Goal: Task Accomplishment & Management: Use online tool/utility

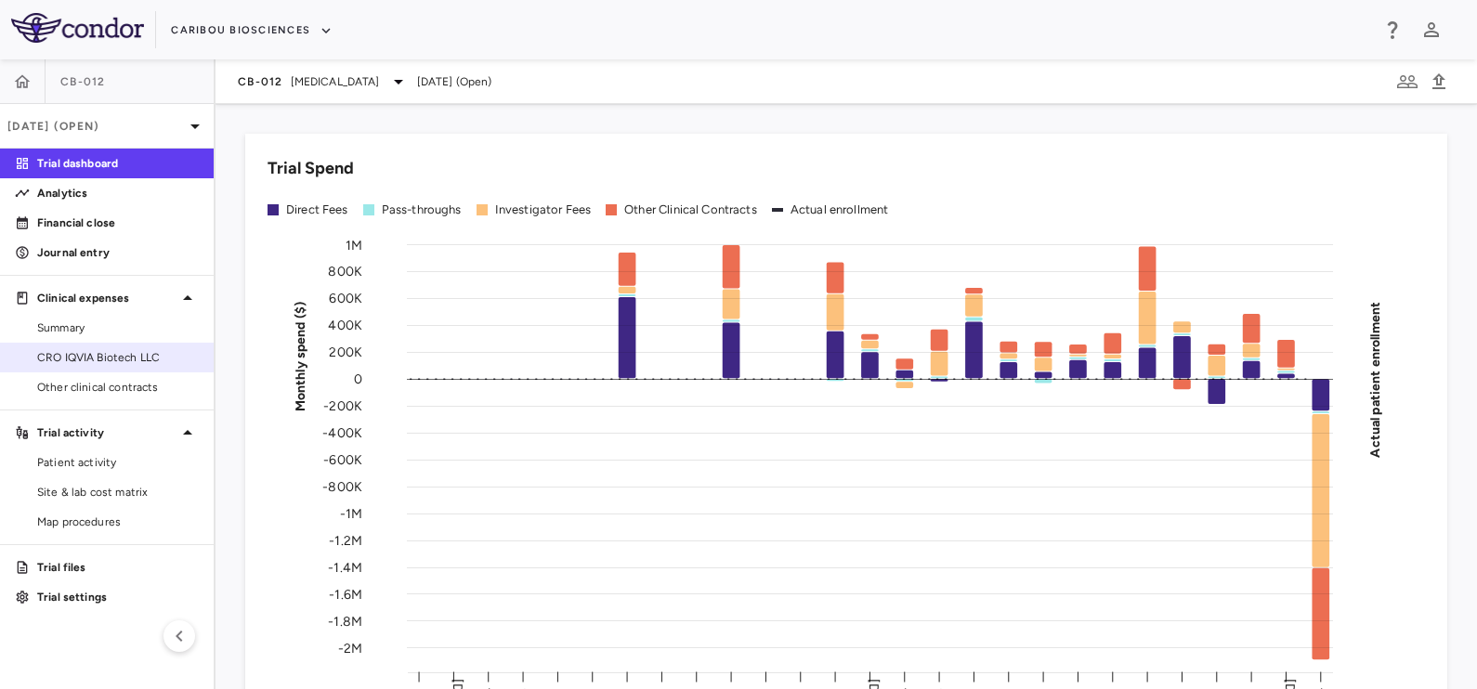
click at [89, 356] on span "CRO IQVIA Biotech LLC" at bounding box center [118, 357] width 162 height 17
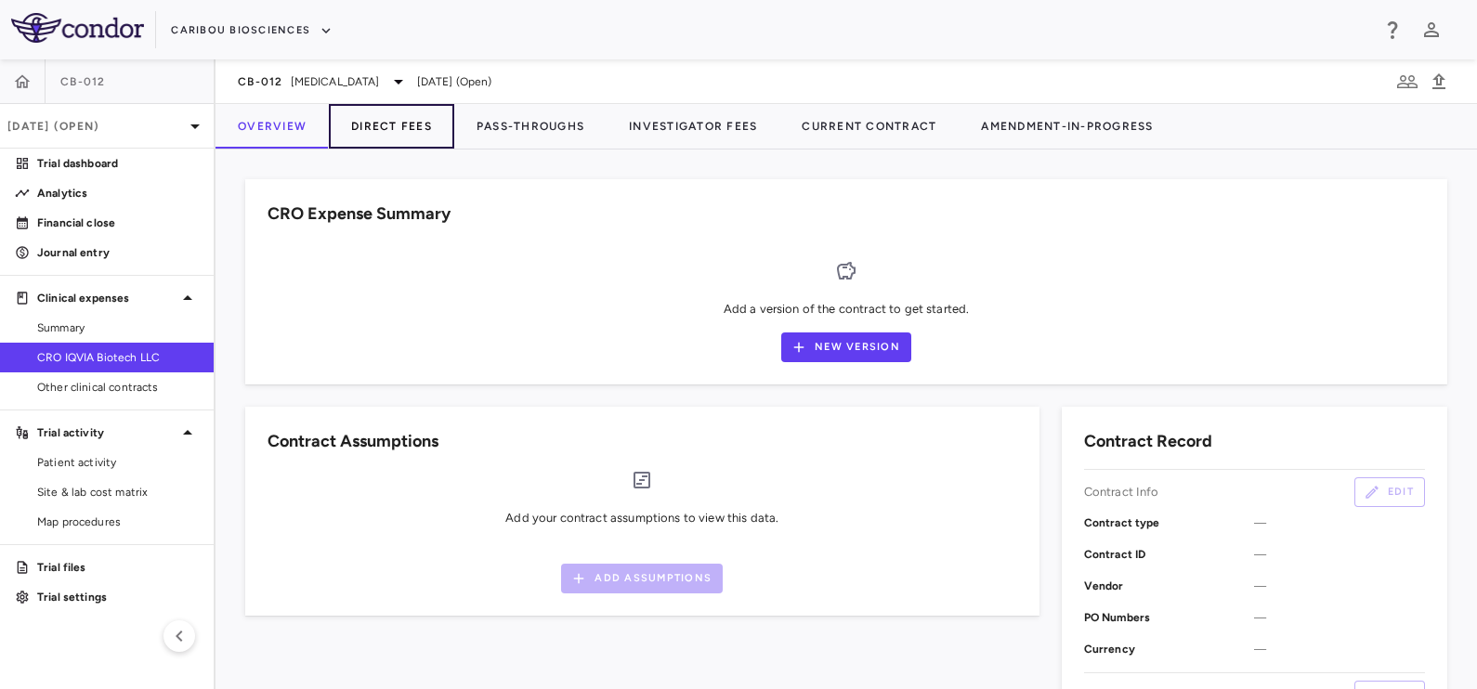
click at [404, 125] on button "Direct Fees" at bounding box center [391, 126] width 125 height 45
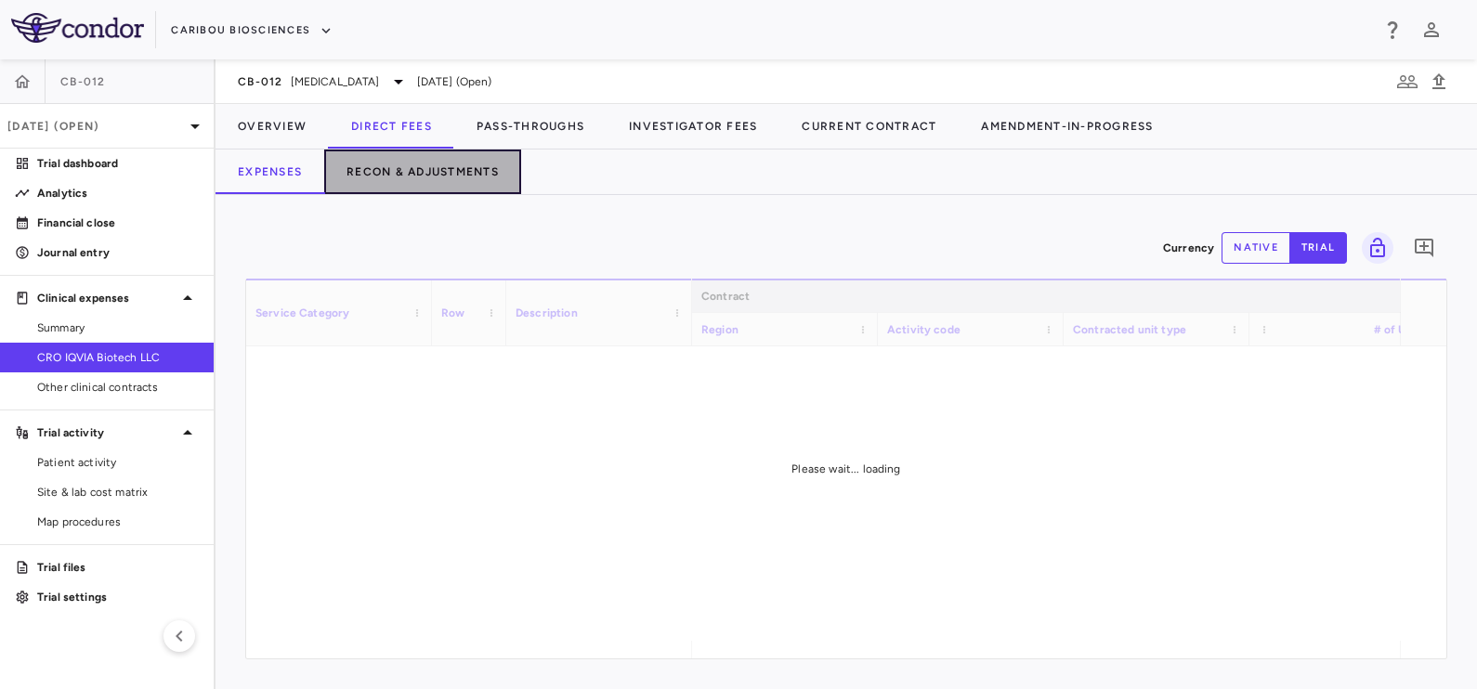
click at [387, 174] on button "Recon & Adjustments" at bounding box center [422, 172] width 197 height 45
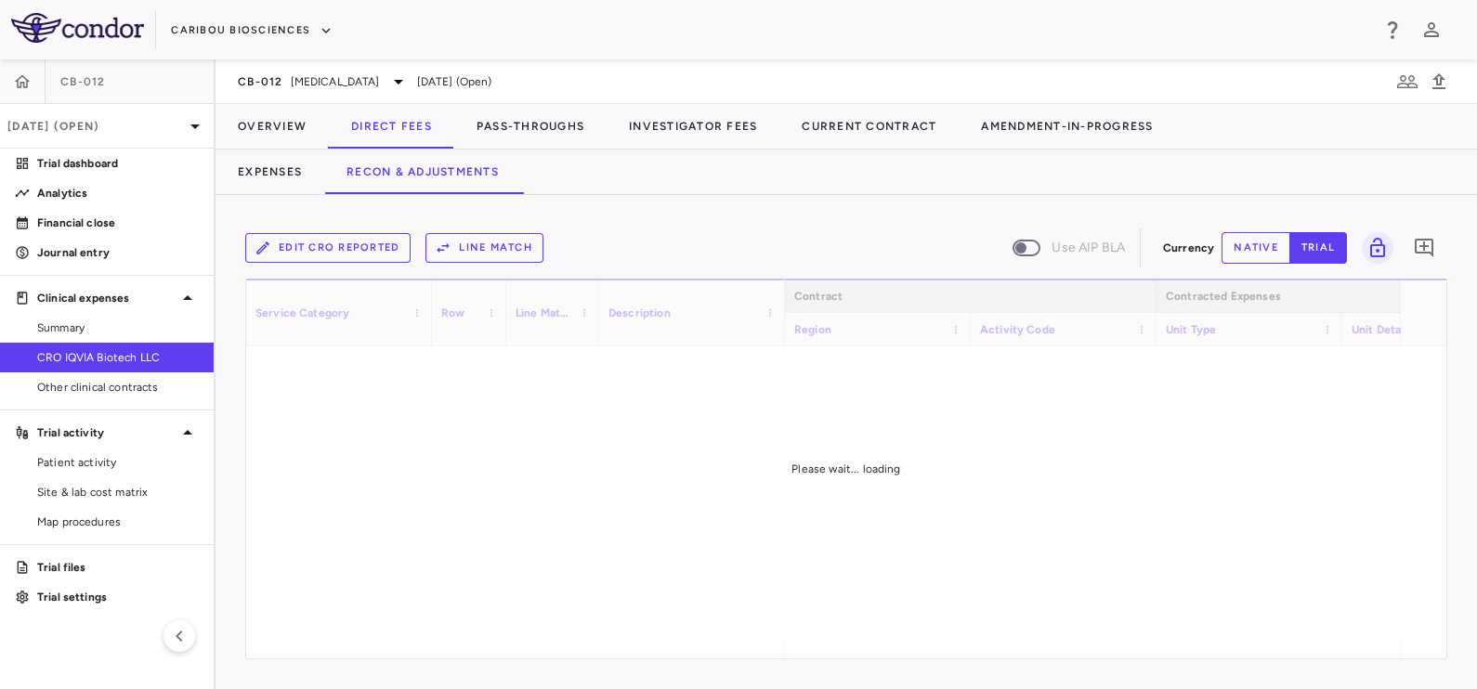
click at [315, 237] on button "Edit CRO reported" at bounding box center [327, 248] width 165 height 30
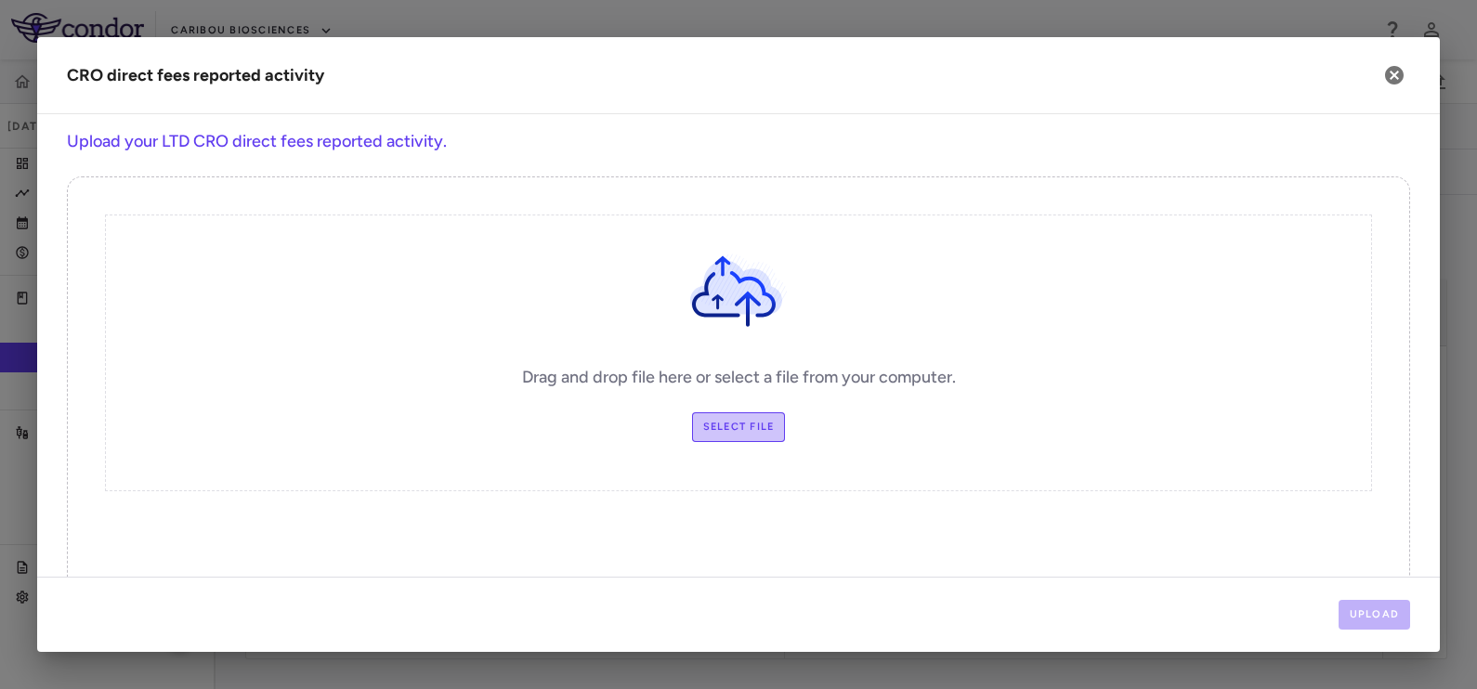
click at [733, 425] on label "Select file" at bounding box center [739, 427] width 94 height 30
click at [0, 0] on input "Select file" at bounding box center [0, 0] width 0 height 0
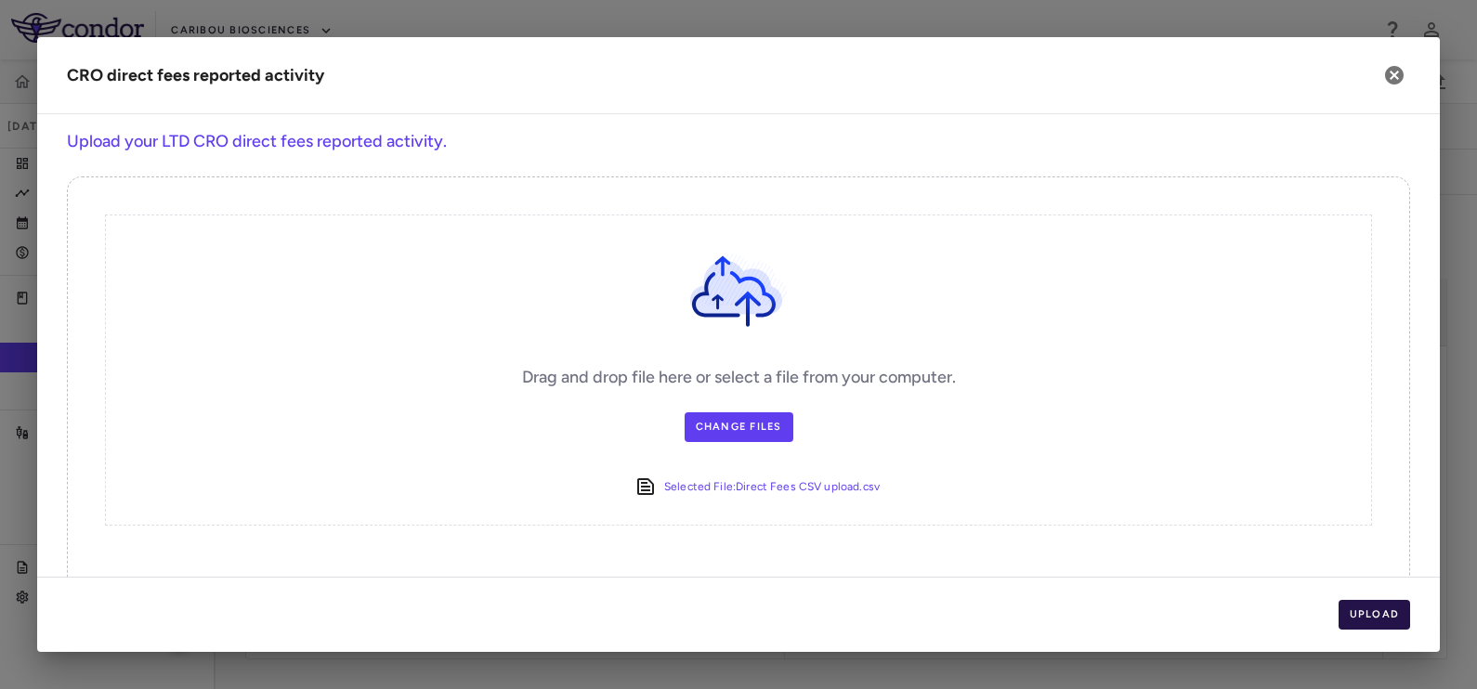
click at [1364, 600] on div "Upload" at bounding box center [738, 614] width 1402 height 75
click at [1379, 616] on button "Upload" at bounding box center [1374, 615] width 72 height 30
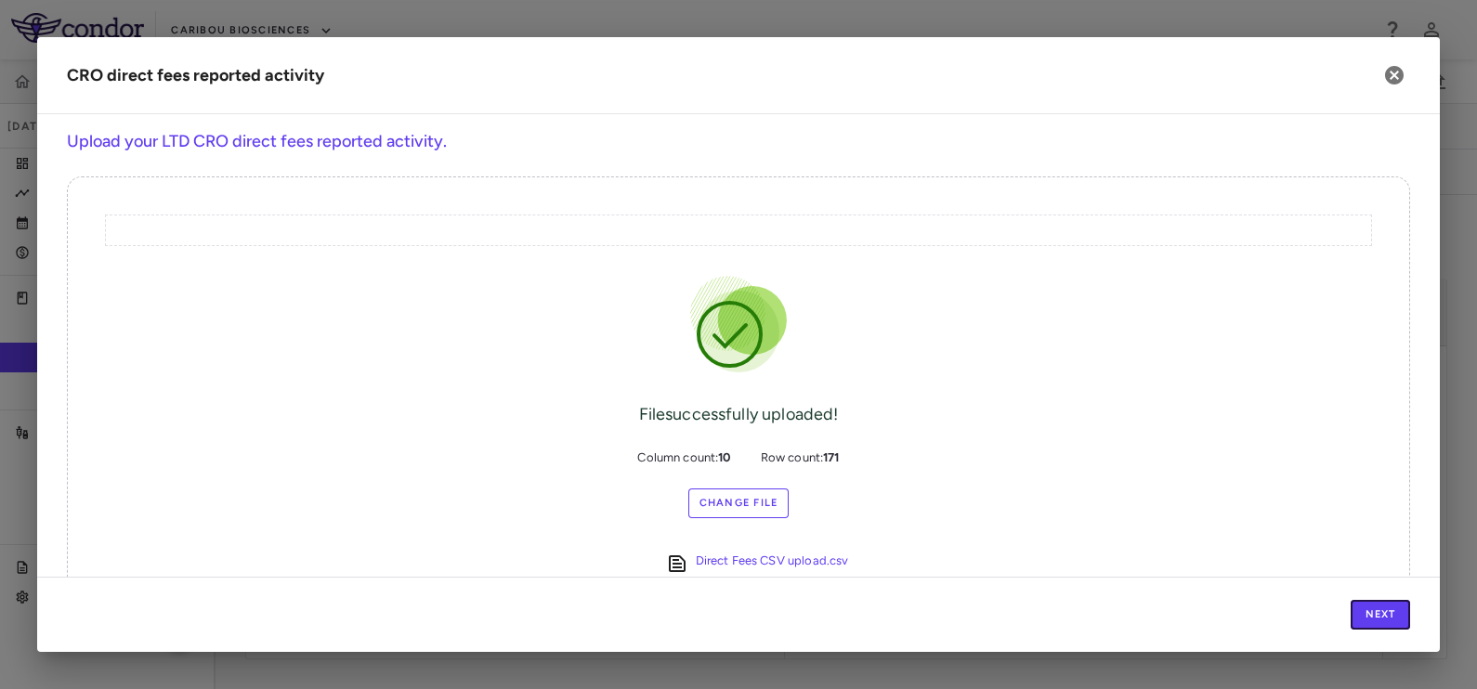
scroll to position [46, 0]
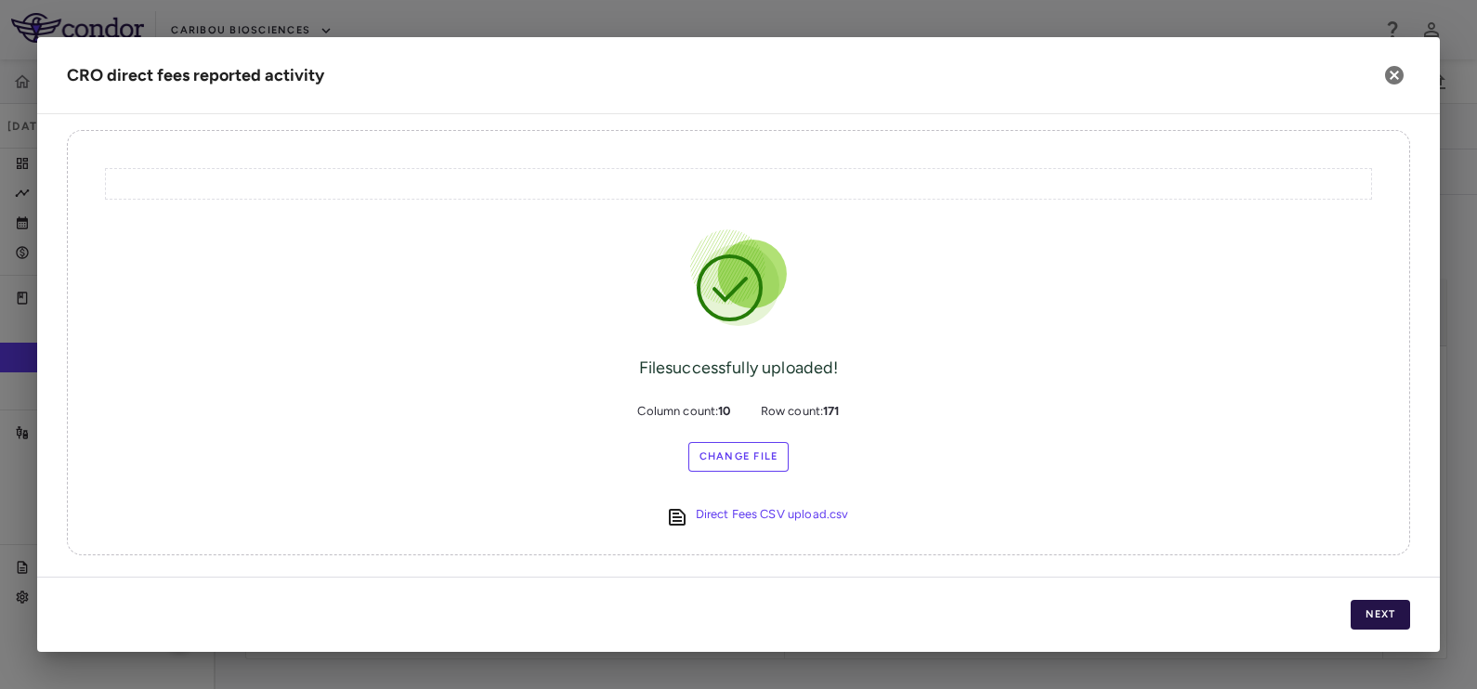
click at [1398, 604] on button "Next" at bounding box center [1379, 615] width 59 height 30
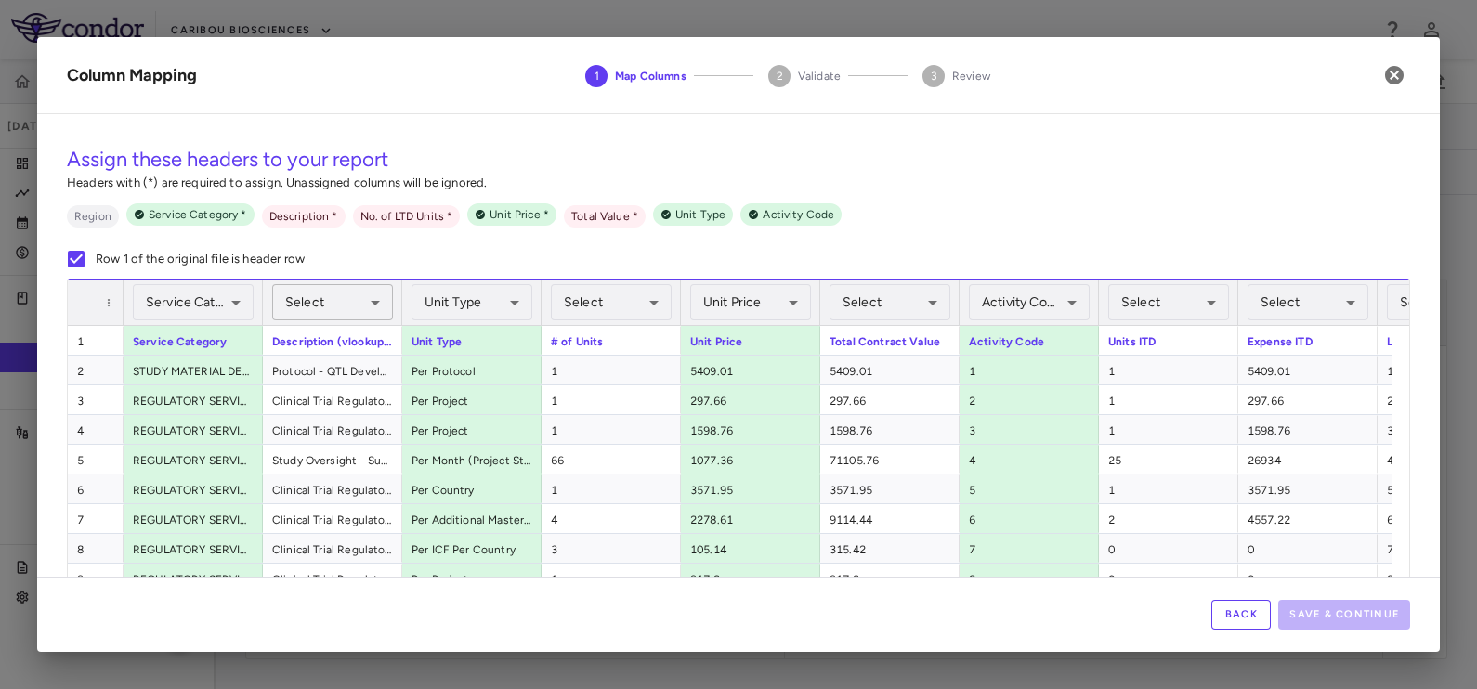
click at [316, 302] on body "Skip to sidebar Skip to main content Caribou Biosciences CB-012 Aug 2025 (Open)…" at bounding box center [738, 344] width 1477 height 689
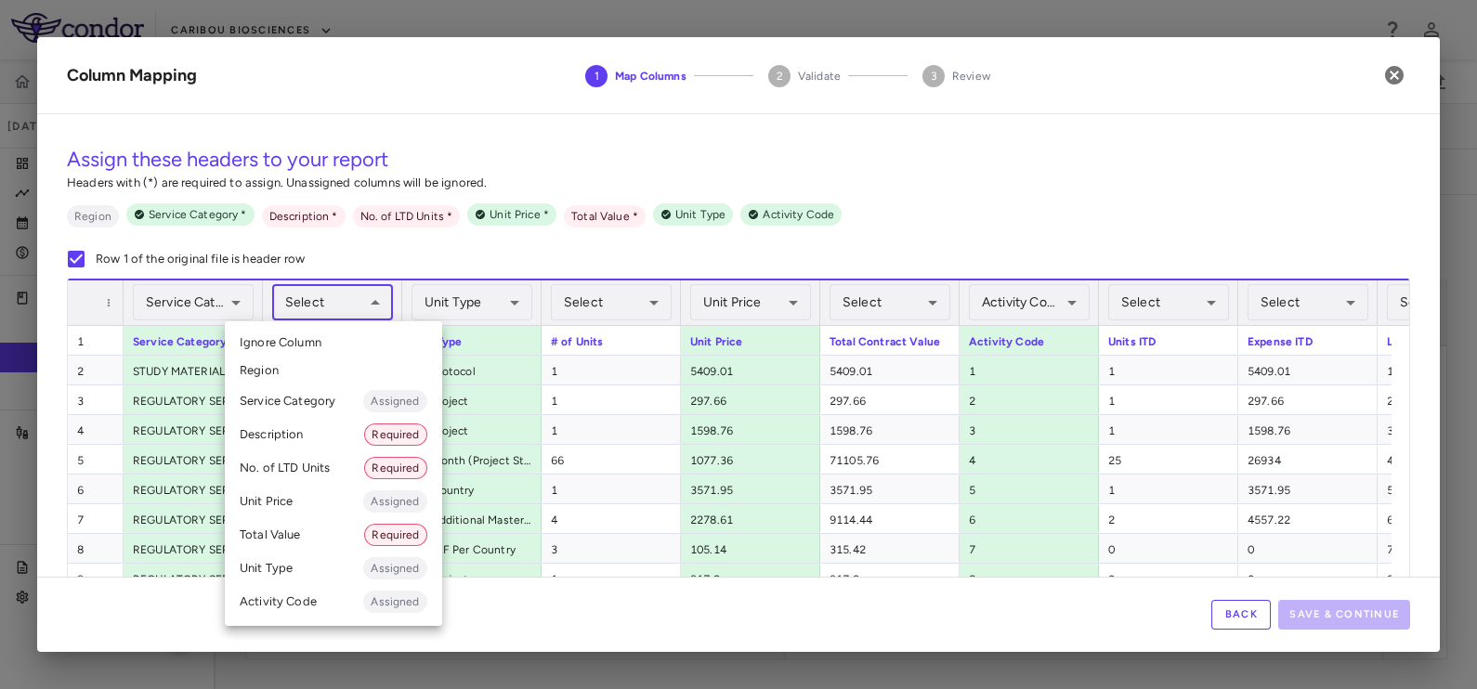
click at [288, 439] on li "Description Required" at bounding box center [333, 434] width 217 height 33
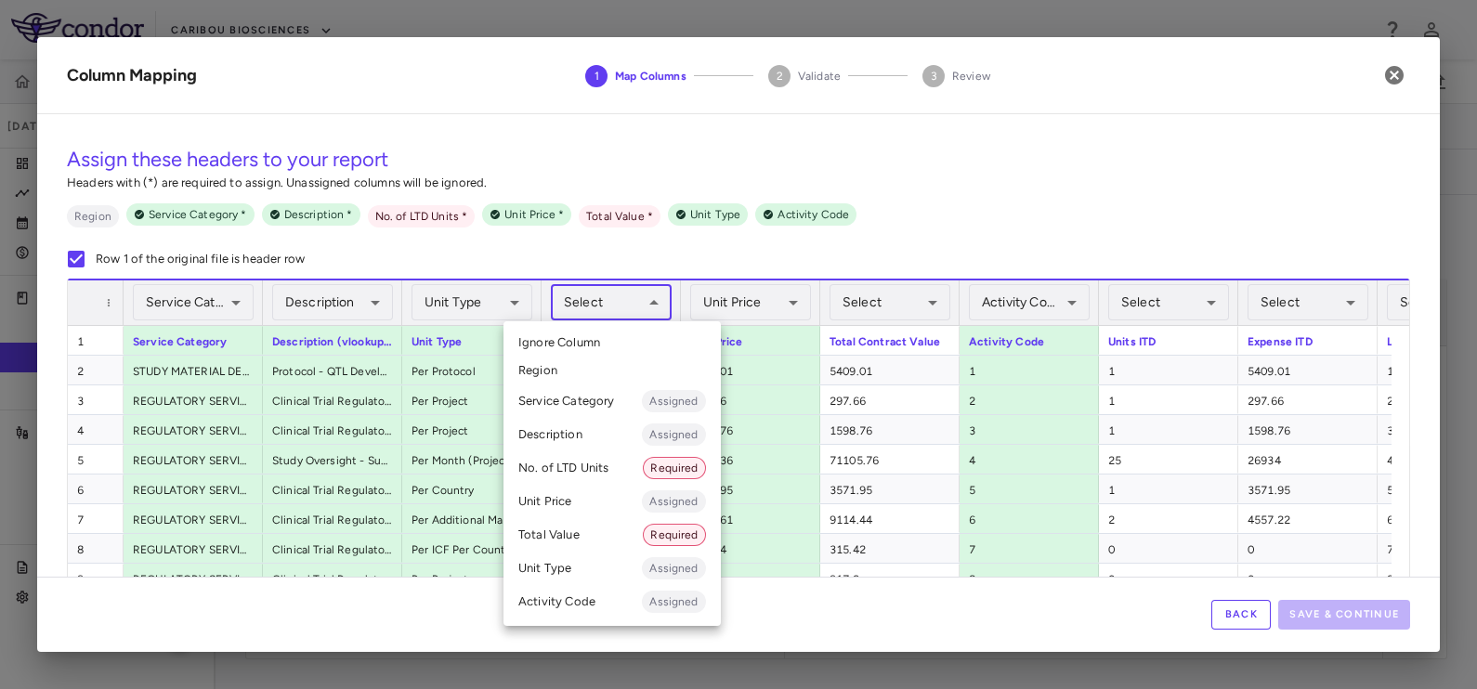
click at [607, 307] on body "Skip to sidebar Skip to main content Caribou Biosciences CB-012 Aug 2025 (Open)…" at bounding box center [738, 344] width 1477 height 689
click at [557, 454] on li "No. of LTD Units Required" at bounding box center [611, 467] width 217 height 33
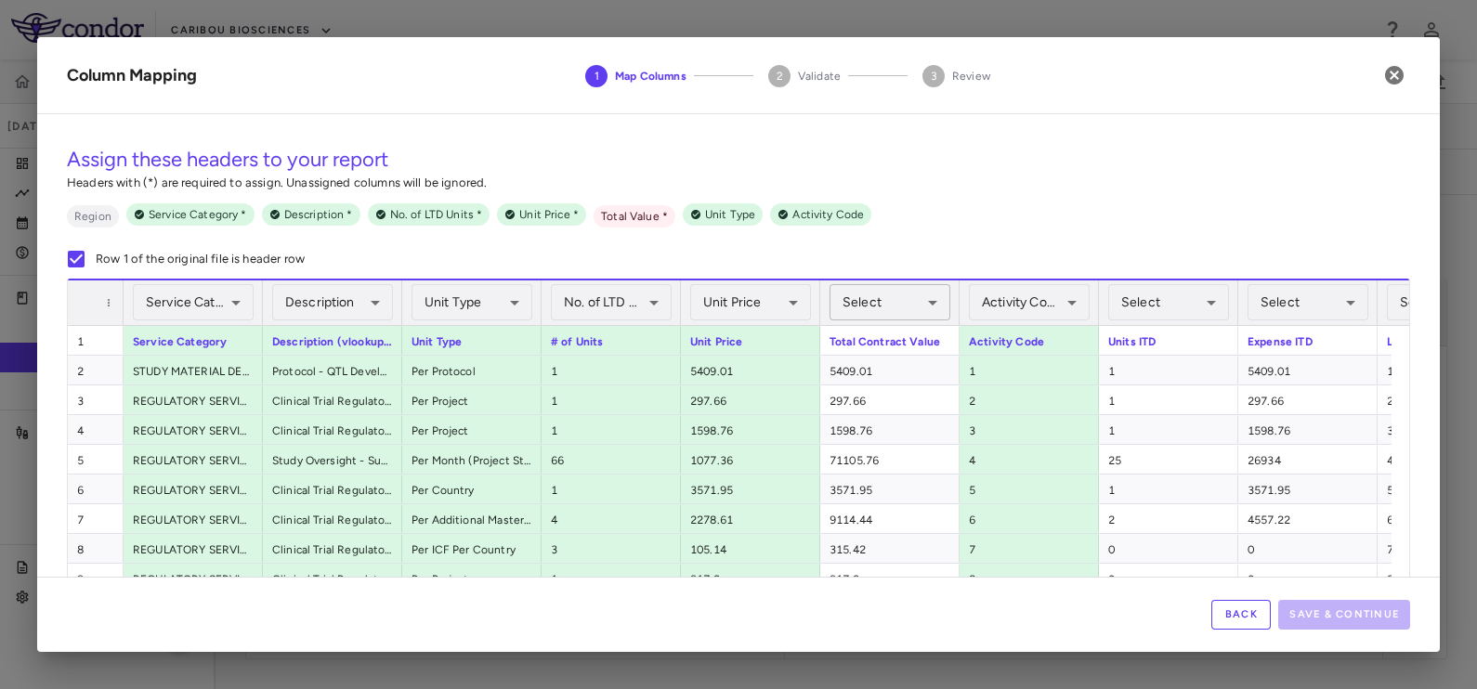
click at [890, 307] on body "Skip to sidebar Skip to main content Caribou Biosciences CB-012 Aug 2025 (Open)…" at bounding box center [738, 344] width 1477 height 689
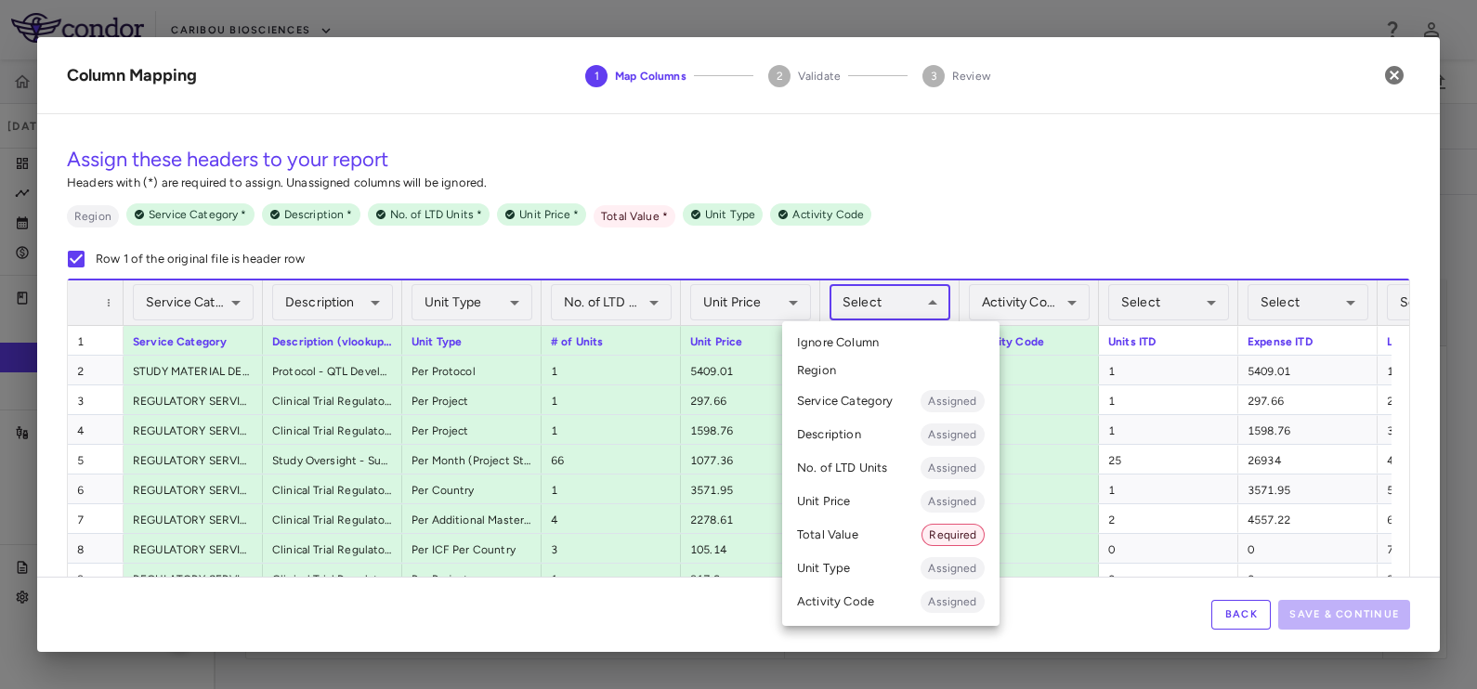
click at [838, 529] on li "Total Value Required" at bounding box center [890, 534] width 217 height 33
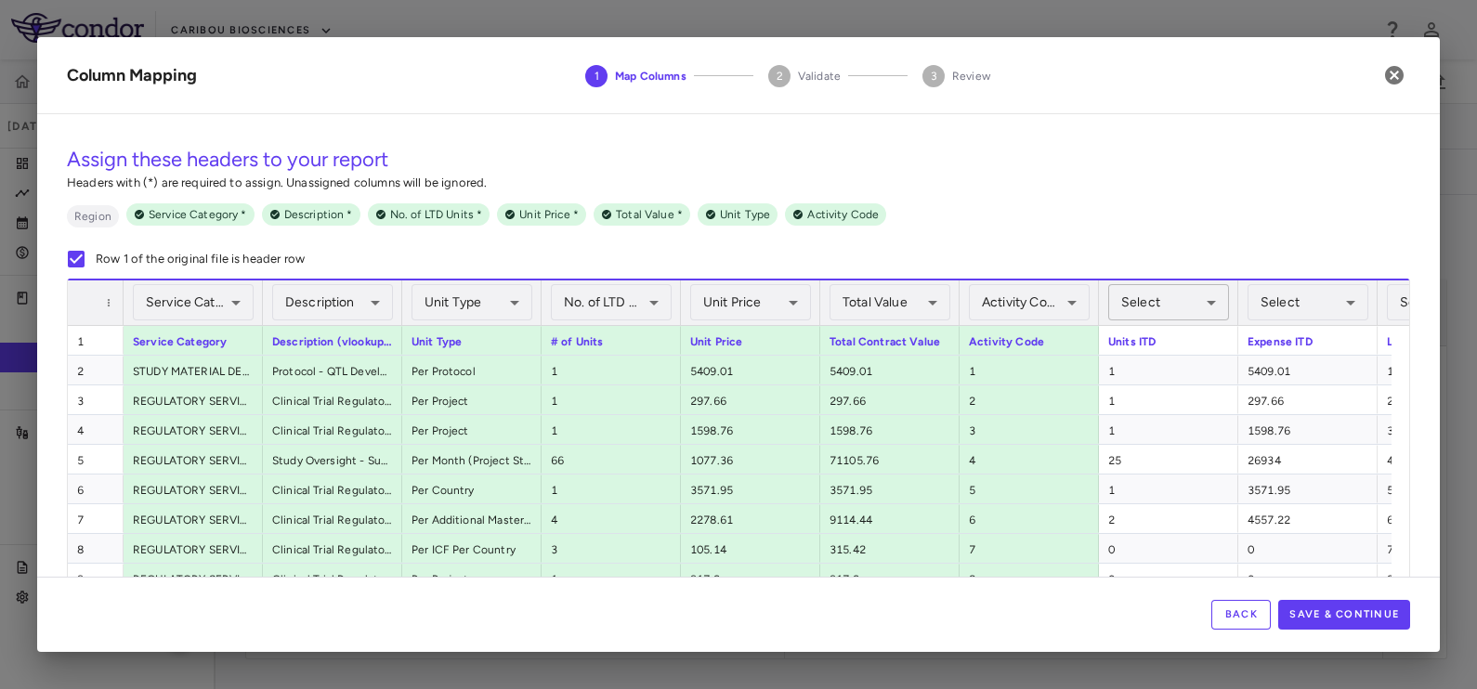
click at [1166, 302] on body "Skip to sidebar Skip to main content Caribou Biosciences CB-012 Aug 2025 (Open)…" at bounding box center [738, 344] width 1477 height 689
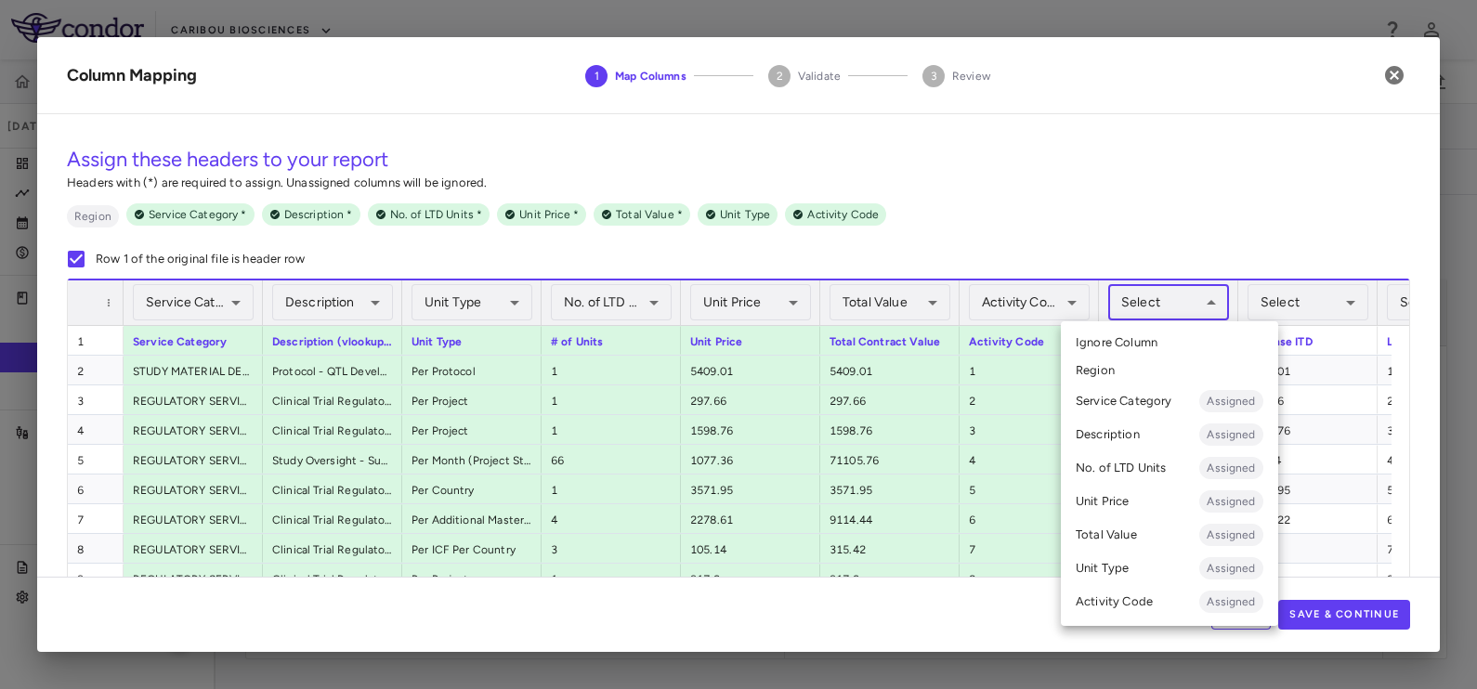
click at [1135, 465] on li "No. of LTD Units Assigned" at bounding box center [1169, 467] width 217 height 33
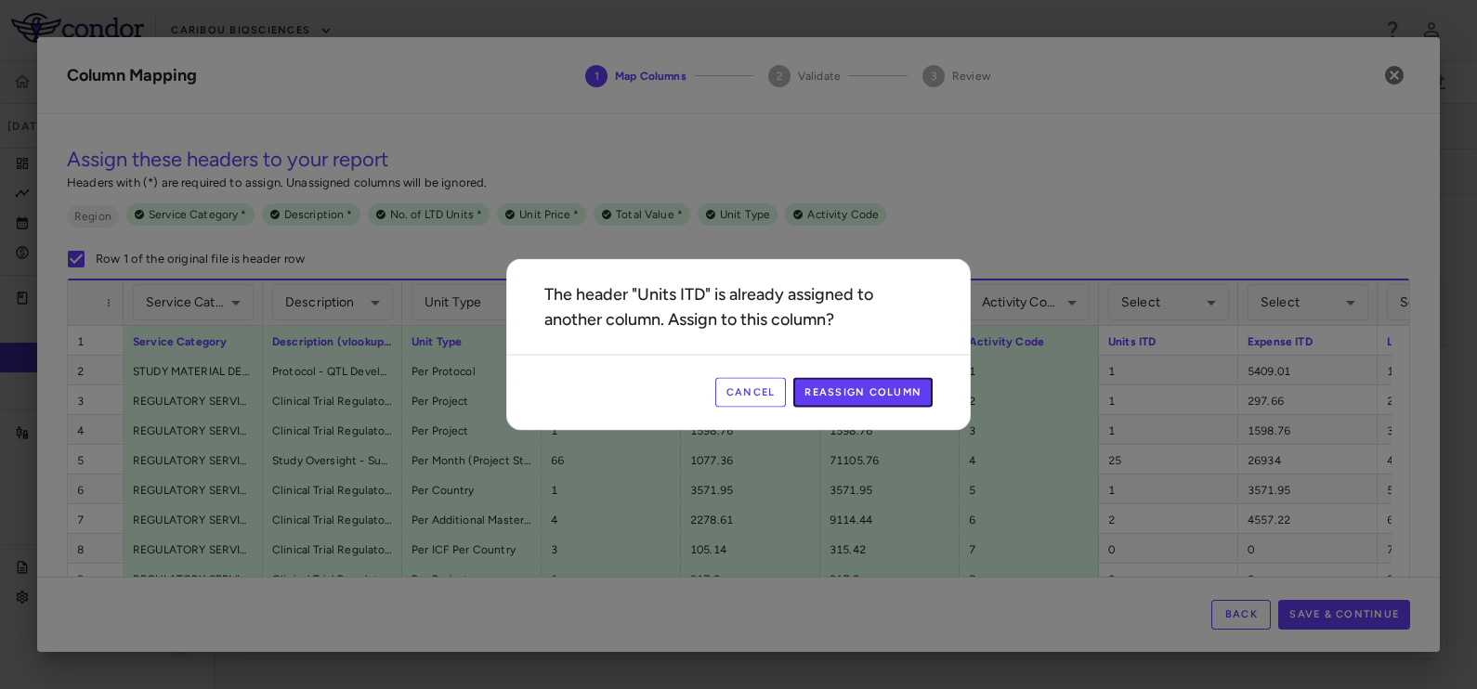
click at [837, 398] on button "Reassign Column" at bounding box center [862, 393] width 139 height 30
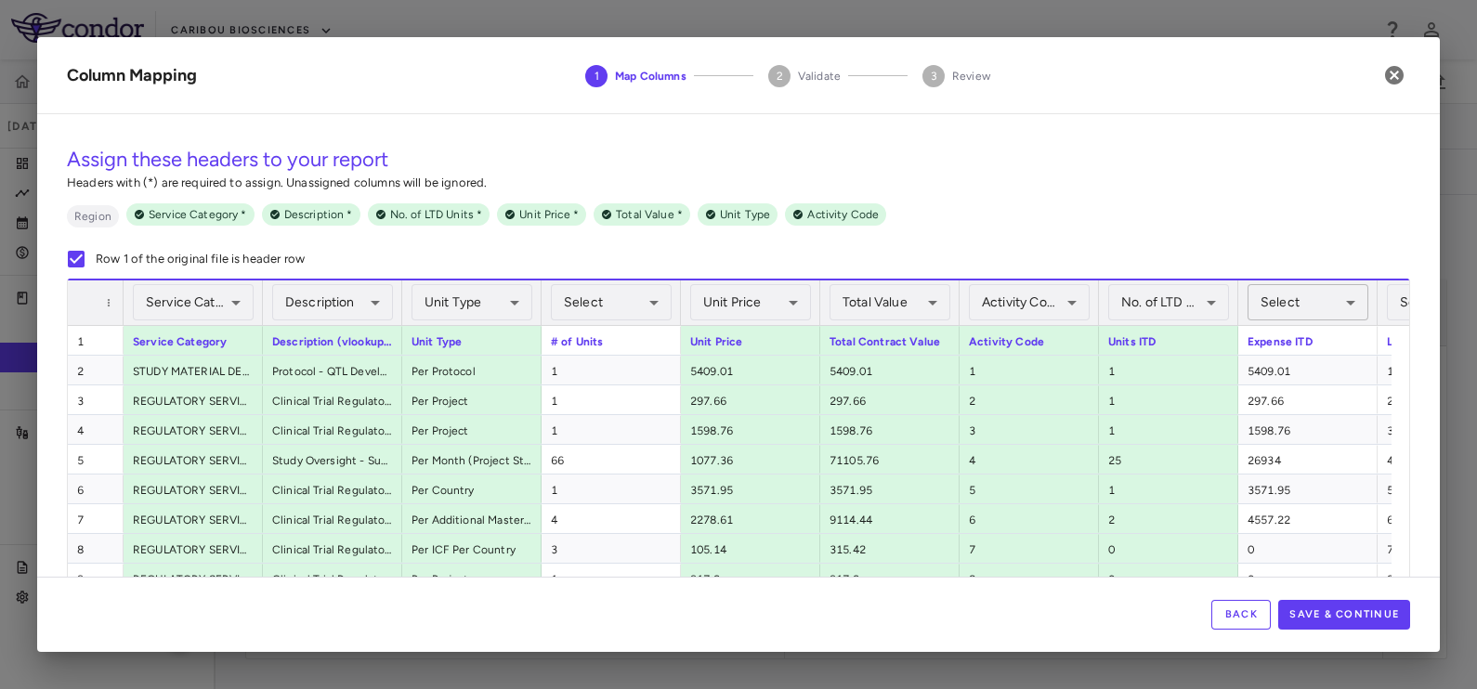
click at [1287, 313] on body "Skip to sidebar Skip to main content Caribou Biosciences CB-012 Aug 2025 (Open)…" at bounding box center [738, 344] width 1477 height 689
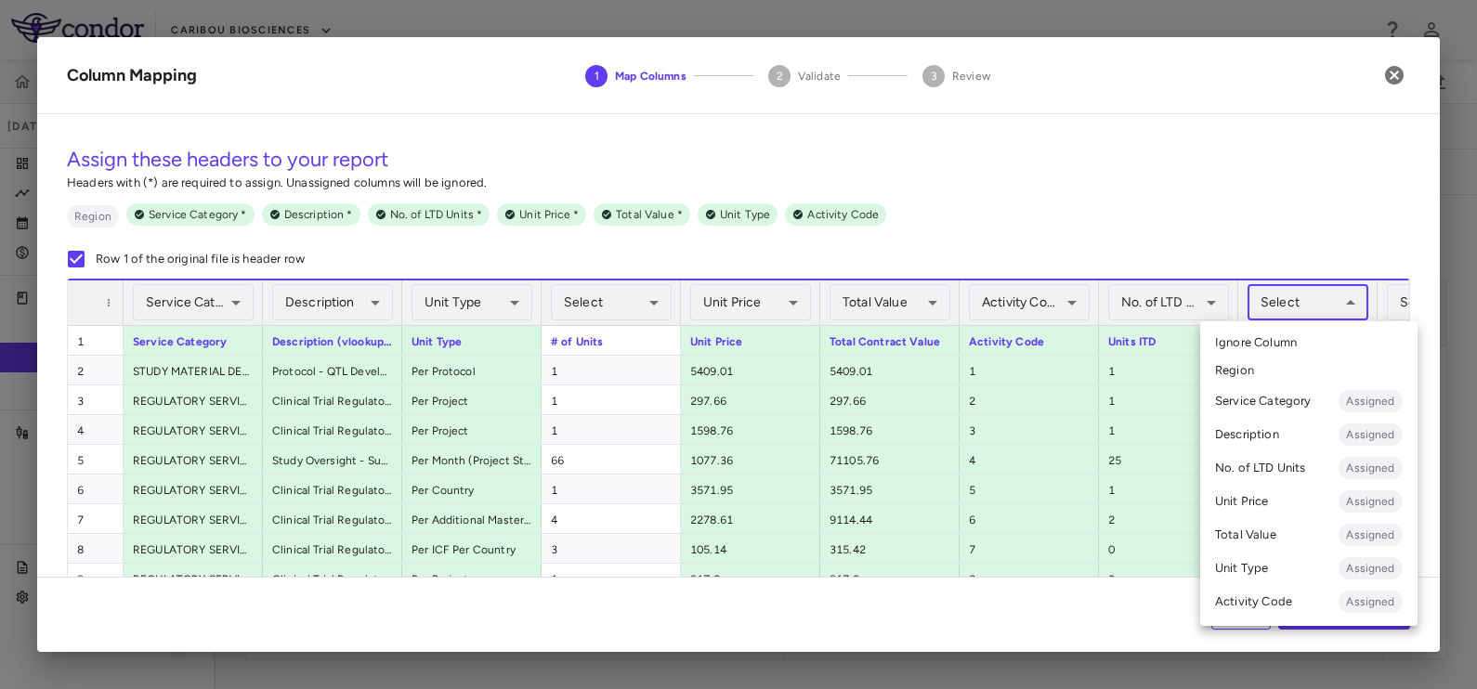
click at [1268, 531] on li "Total Value Assigned" at bounding box center [1308, 534] width 217 height 33
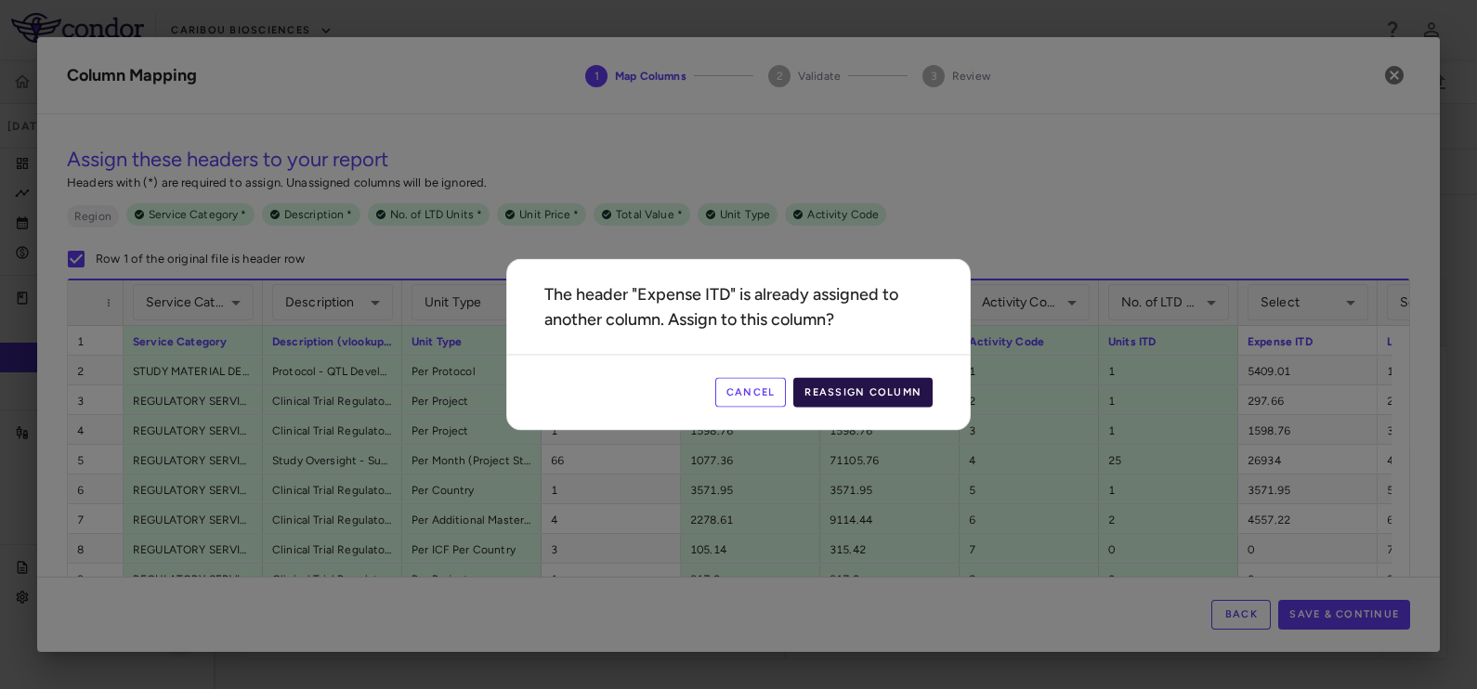
click at [855, 385] on button "Reassign Column" at bounding box center [862, 393] width 139 height 30
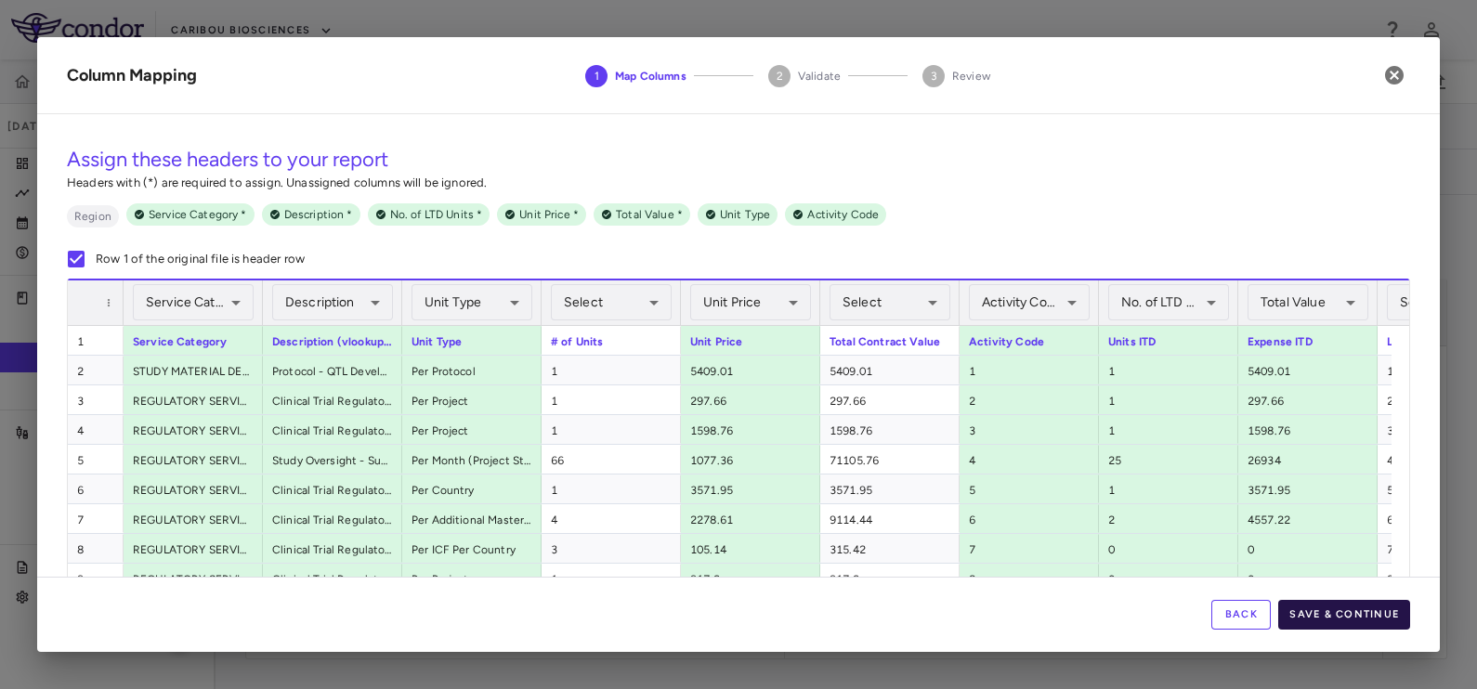
click at [1319, 610] on button "Save & Continue" at bounding box center [1344, 615] width 132 height 30
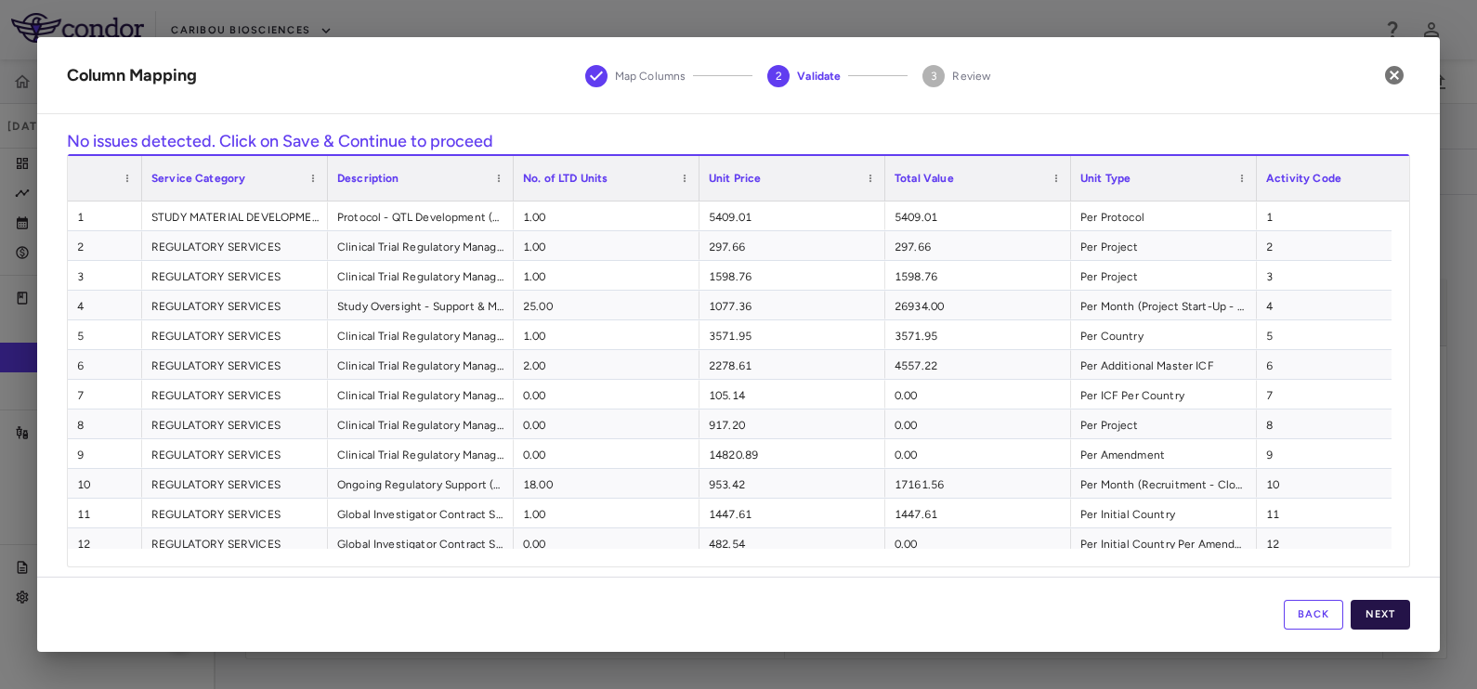
click at [1377, 615] on button "Next" at bounding box center [1379, 615] width 59 height 30
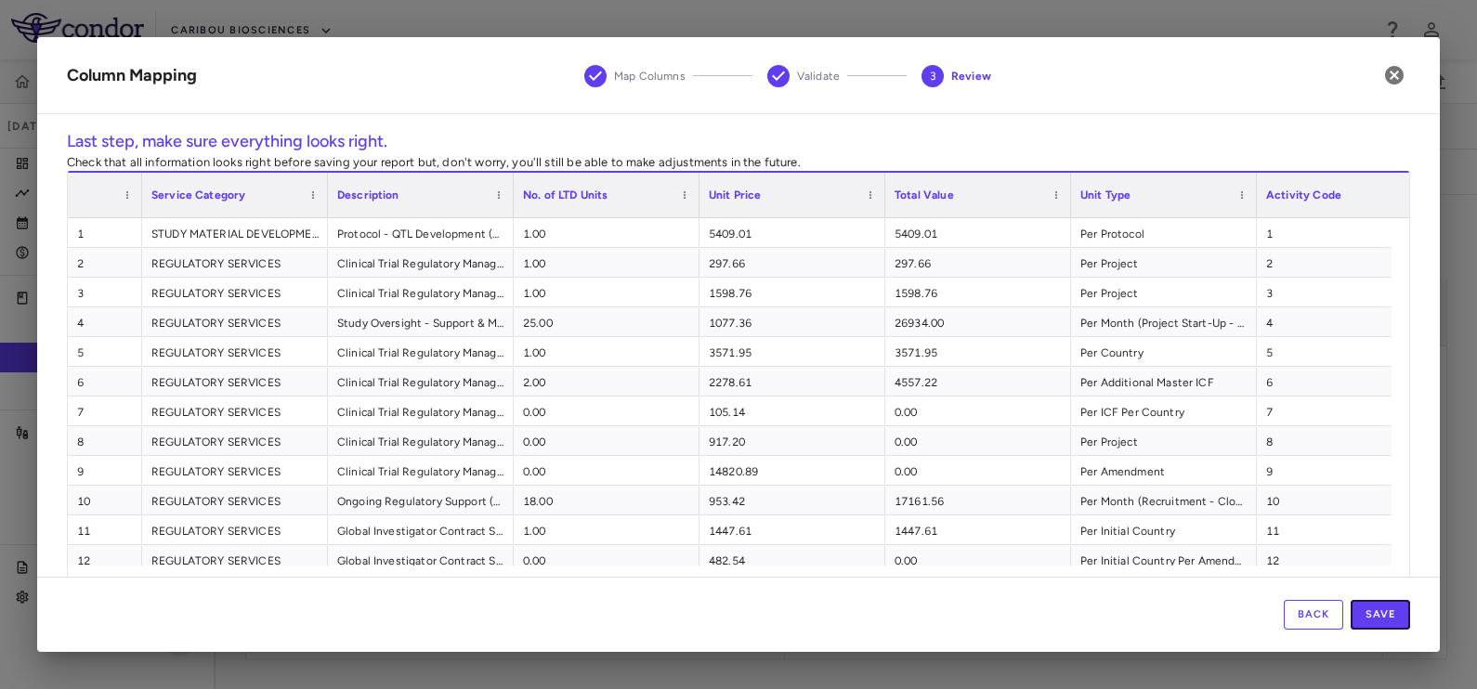
click at [1377, 615] on button "Save" at bounding box center [1379, 615] width 59 height 30
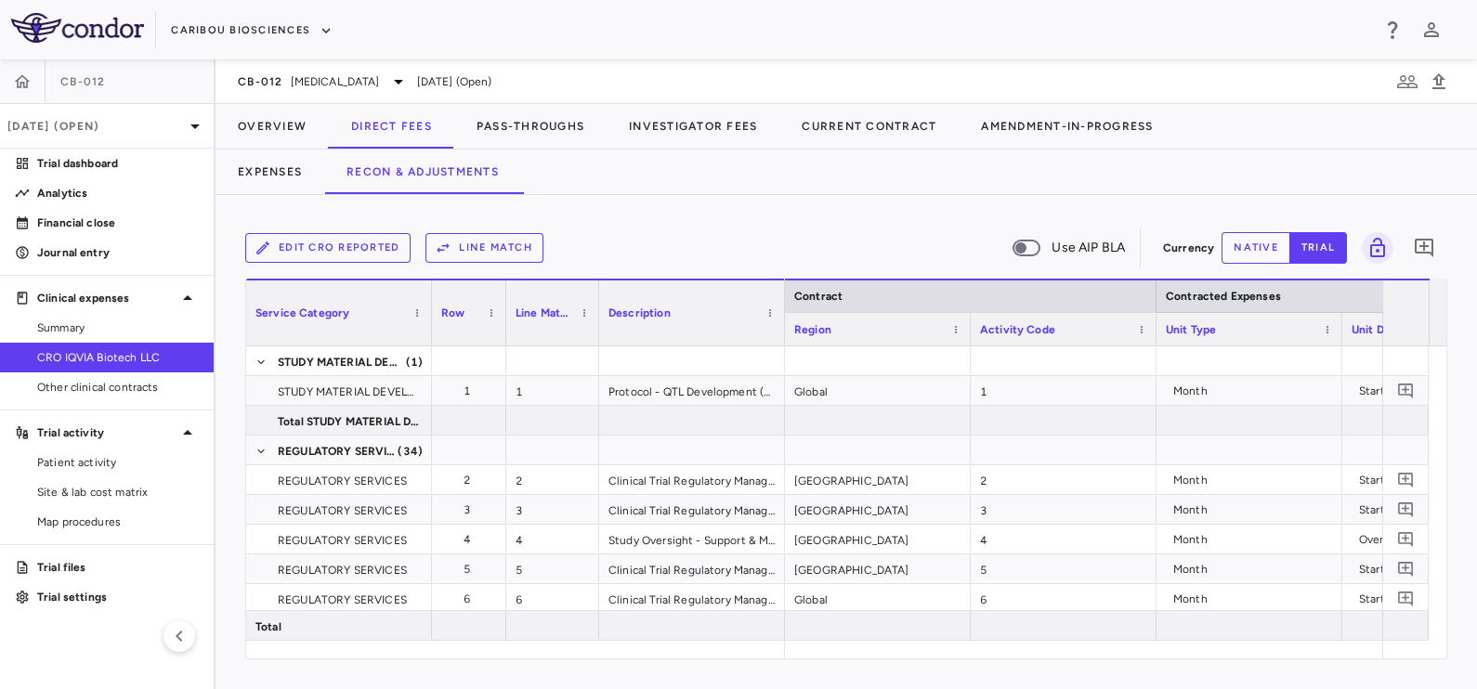
click at [514, 254] on button "Line Match" at bounding box center [484, 248] width 118 height 30
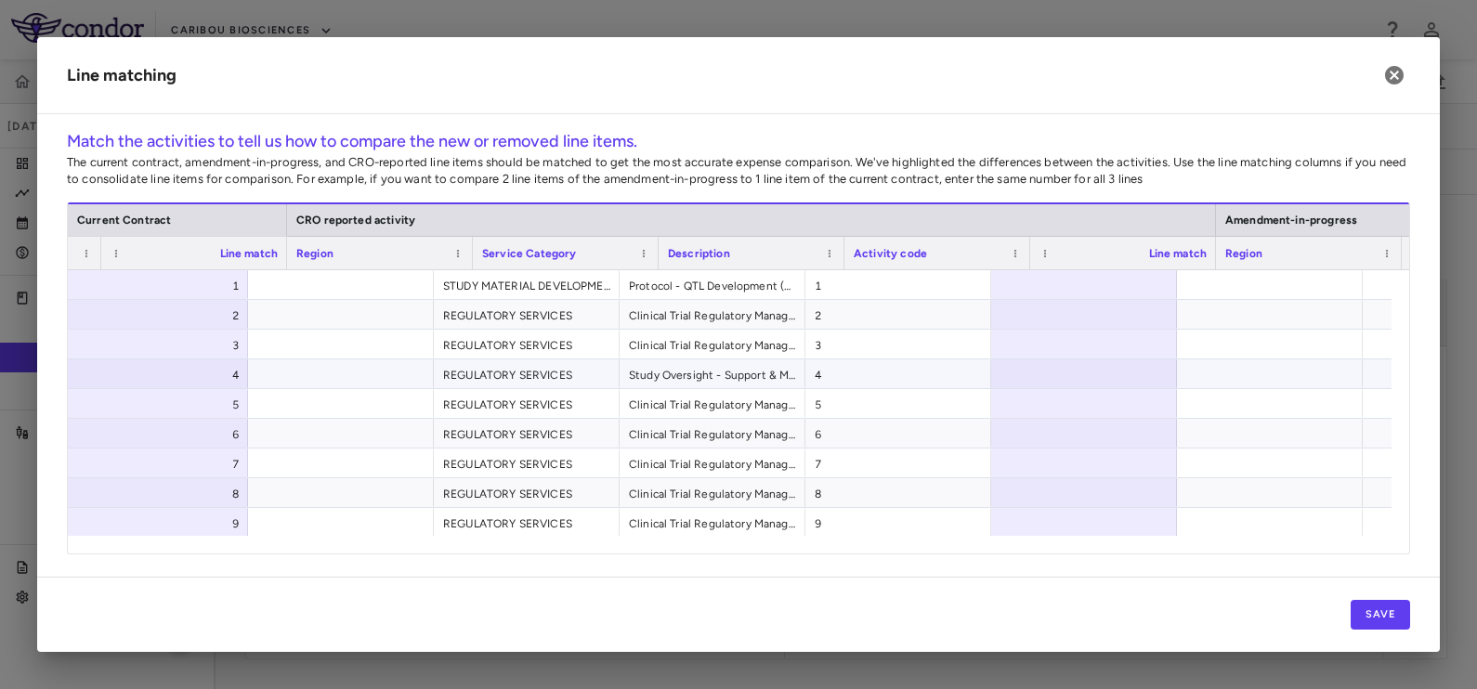
scroll to position [0, 749]
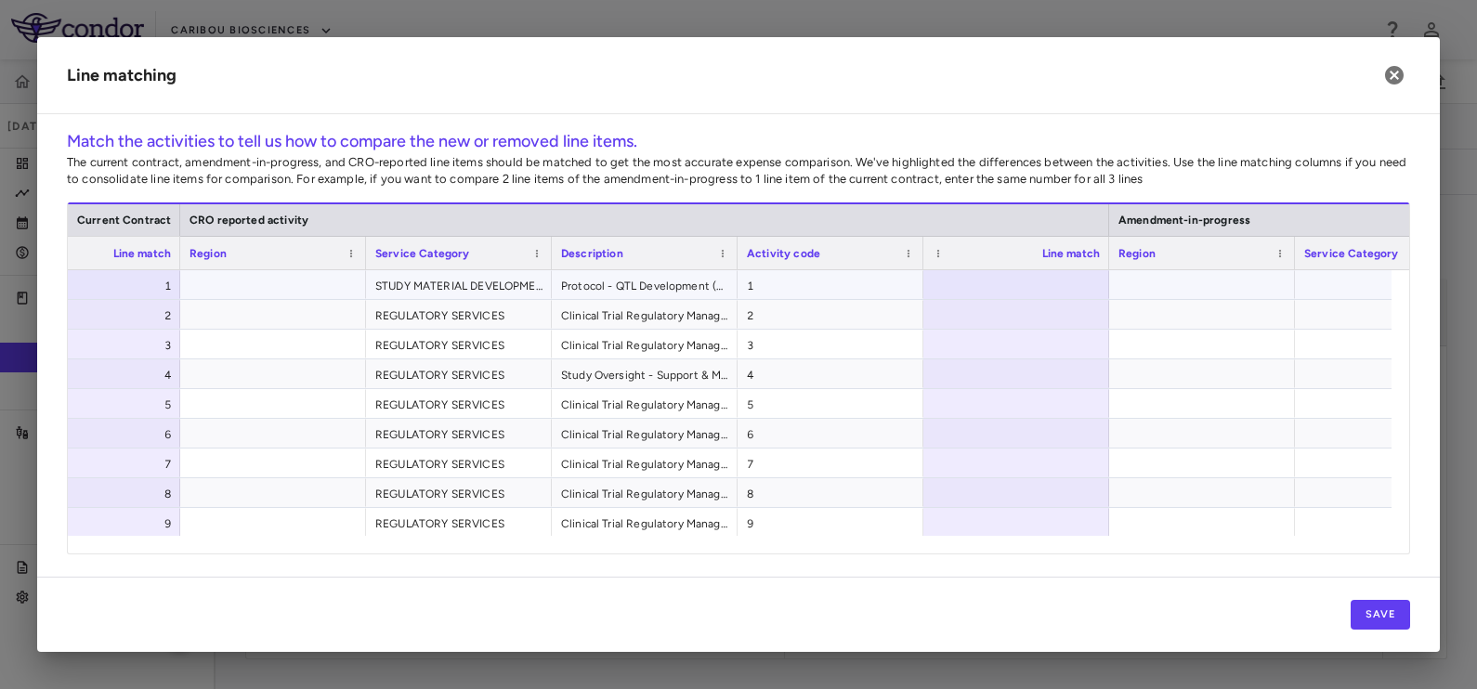
click at [1189, 274] on div at bounding box center [1202, 284] width 186 height 29
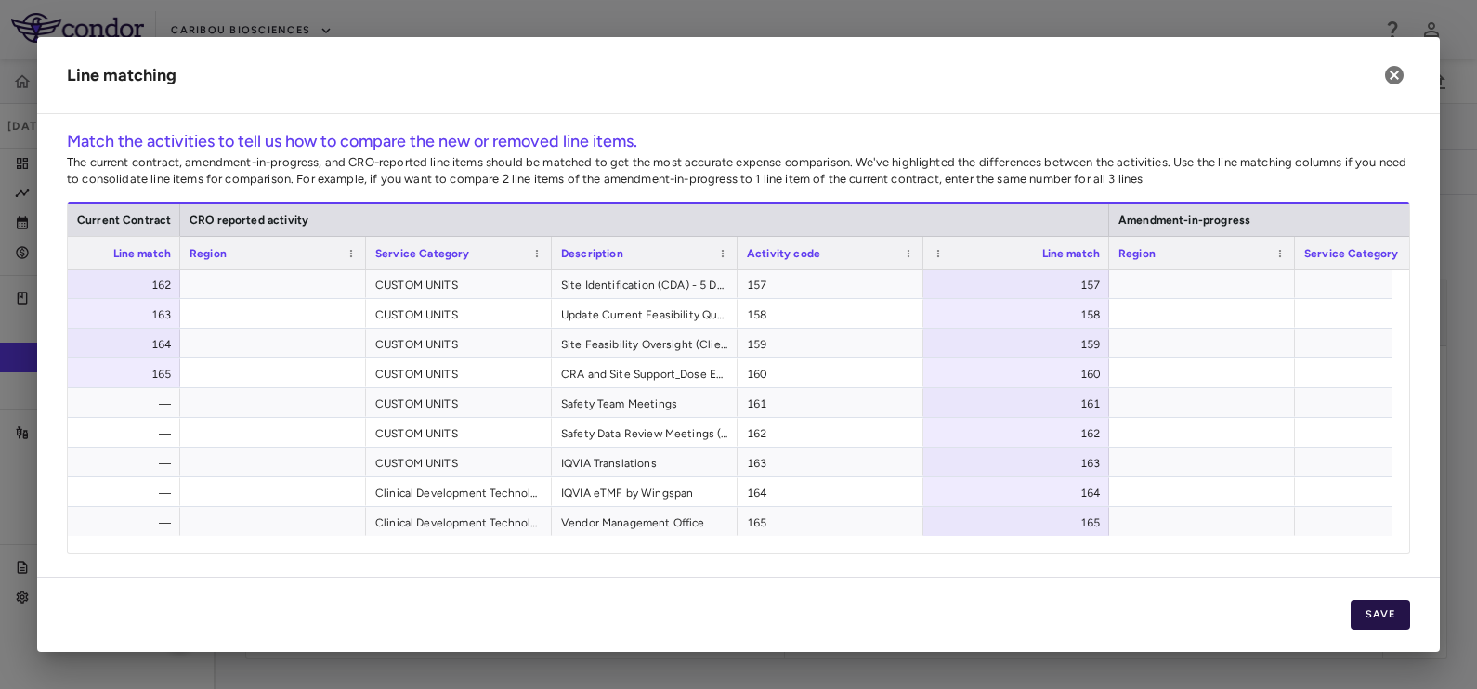
click at [1378, 613] on button "Save" at bounding box center [1379, 615] width 59 height 30
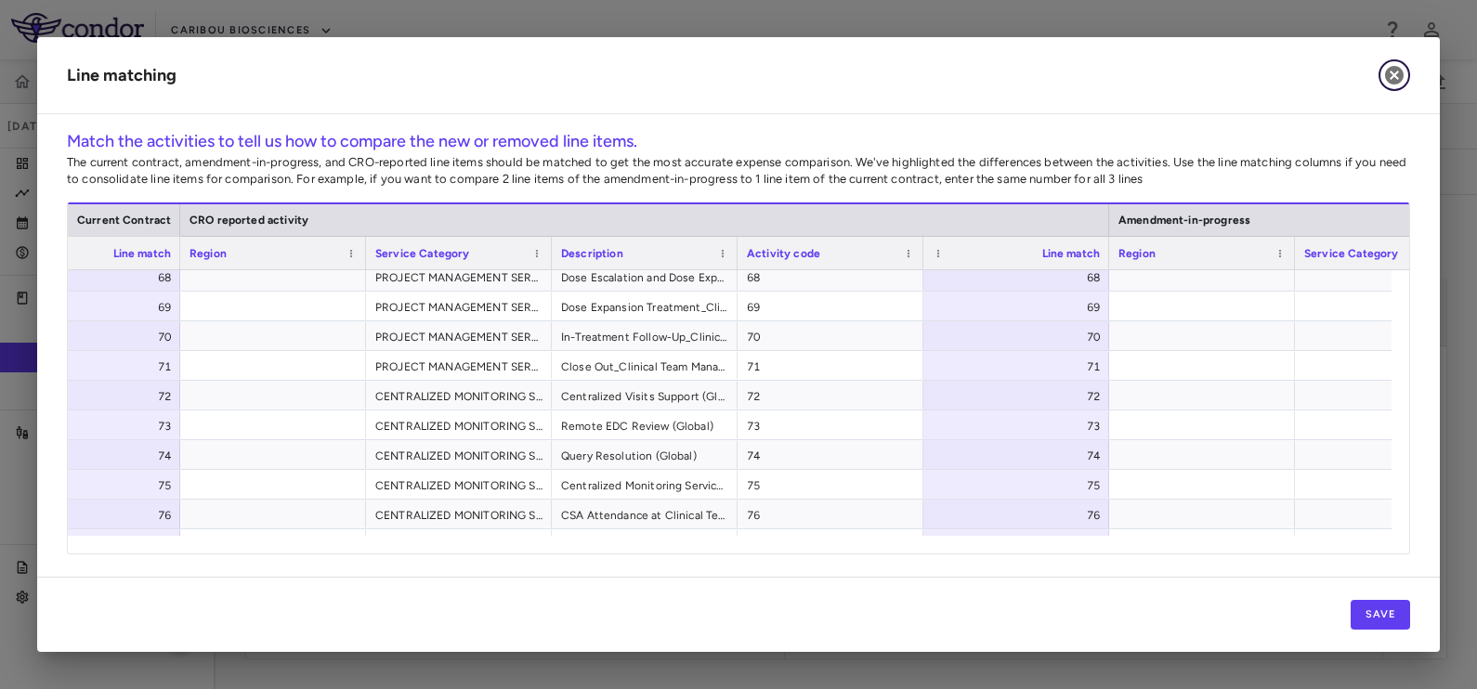
click at [1389, 75] on icon "button" at bounding box center [1394, 75] width 19 height 19
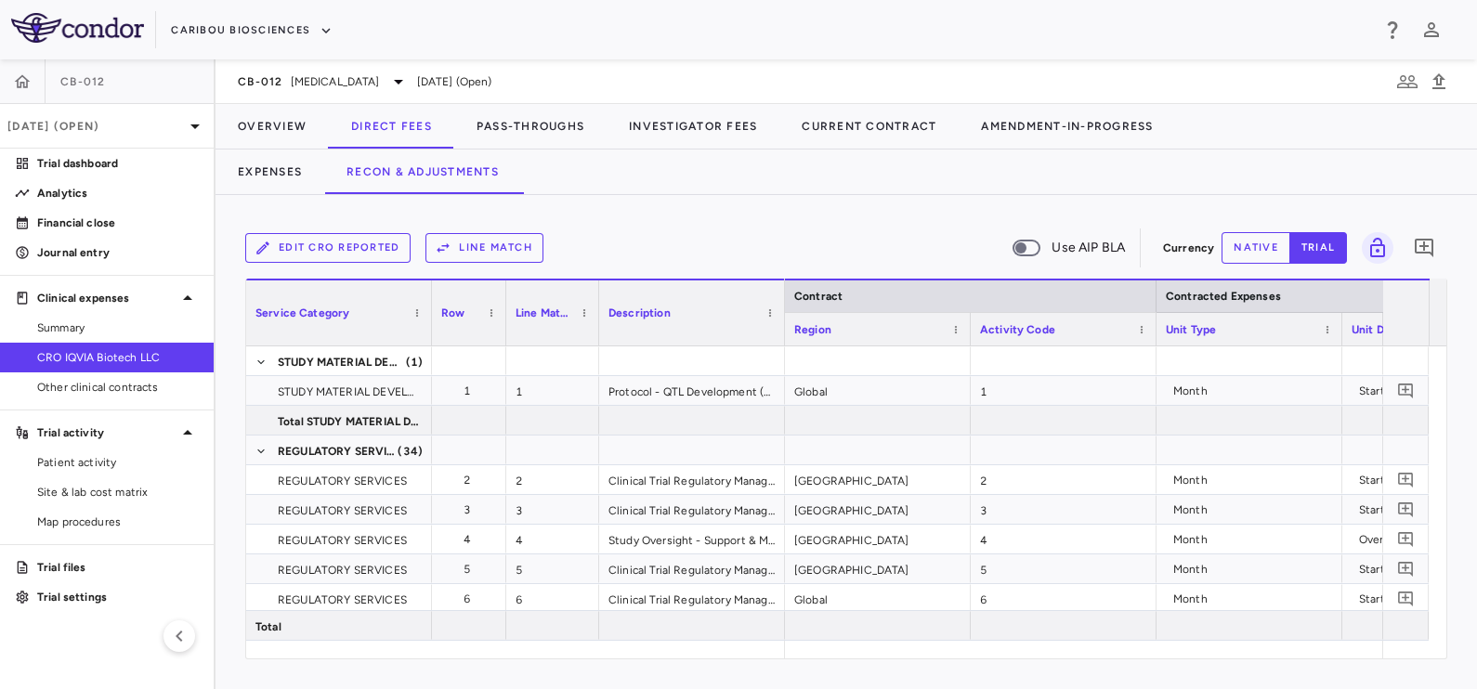
click at [470, 248] on button "Line Match" at bounding box center [484, 248] width 118 height 30
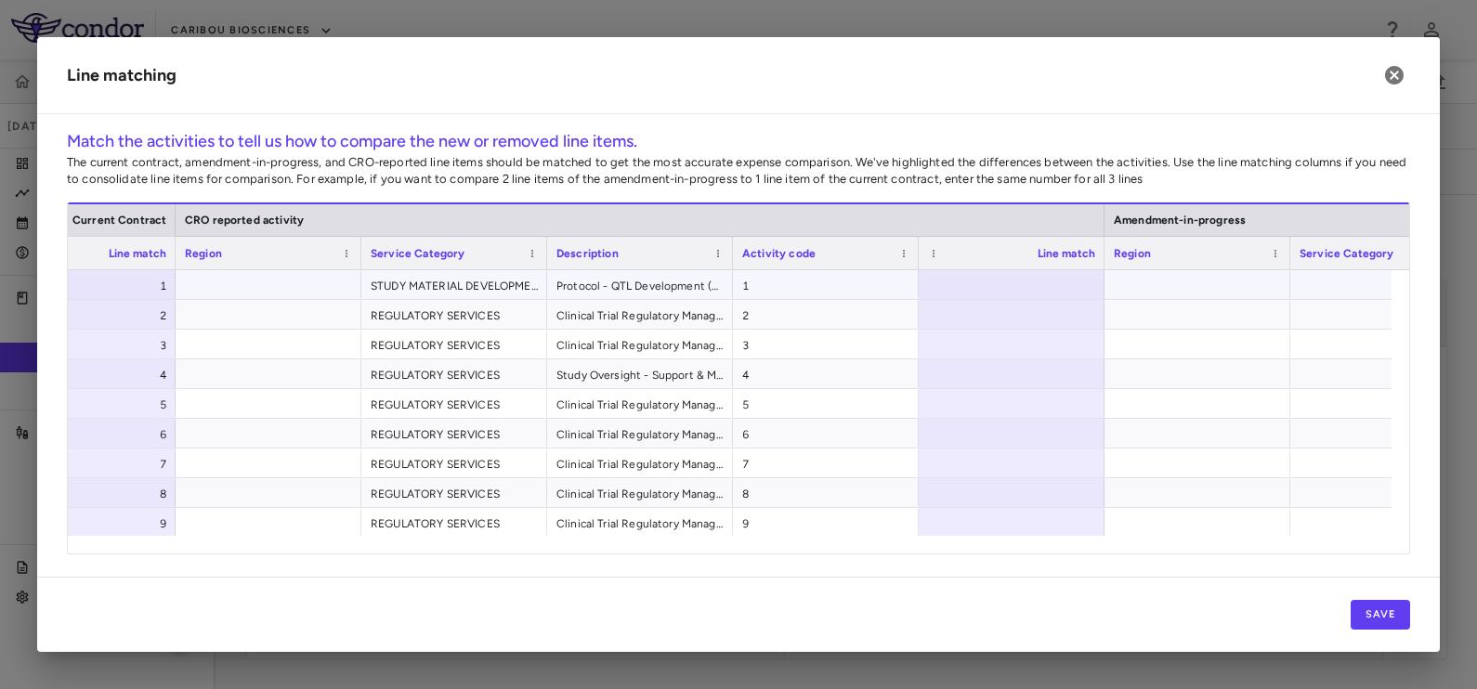
click at [1170, 275] on div at bounding box center [1197, 284] width 186 height 29
click at [1398, 604] on button "Save" at bounding box center [1379, 615] width 59 height 30
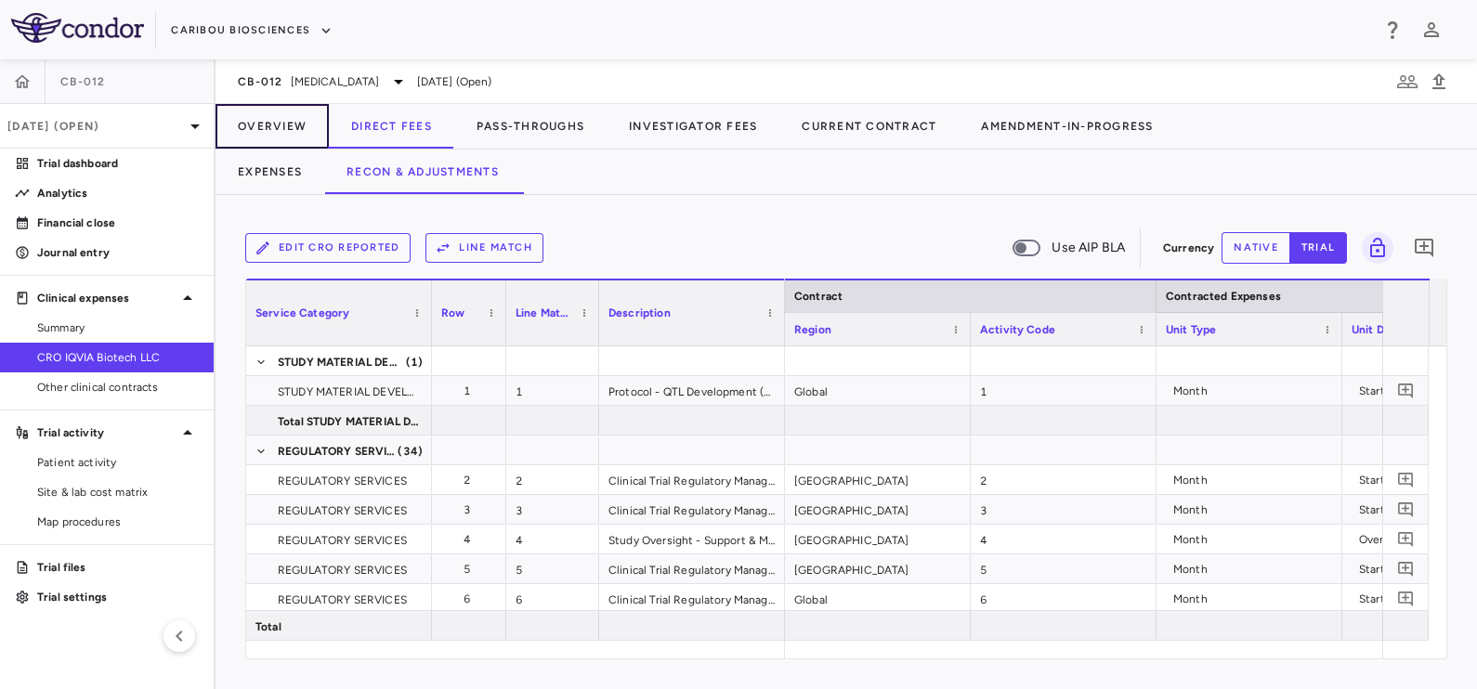
click at [294, 116] on button "Overview" at bounding box center [271, 126] width 113 height 45
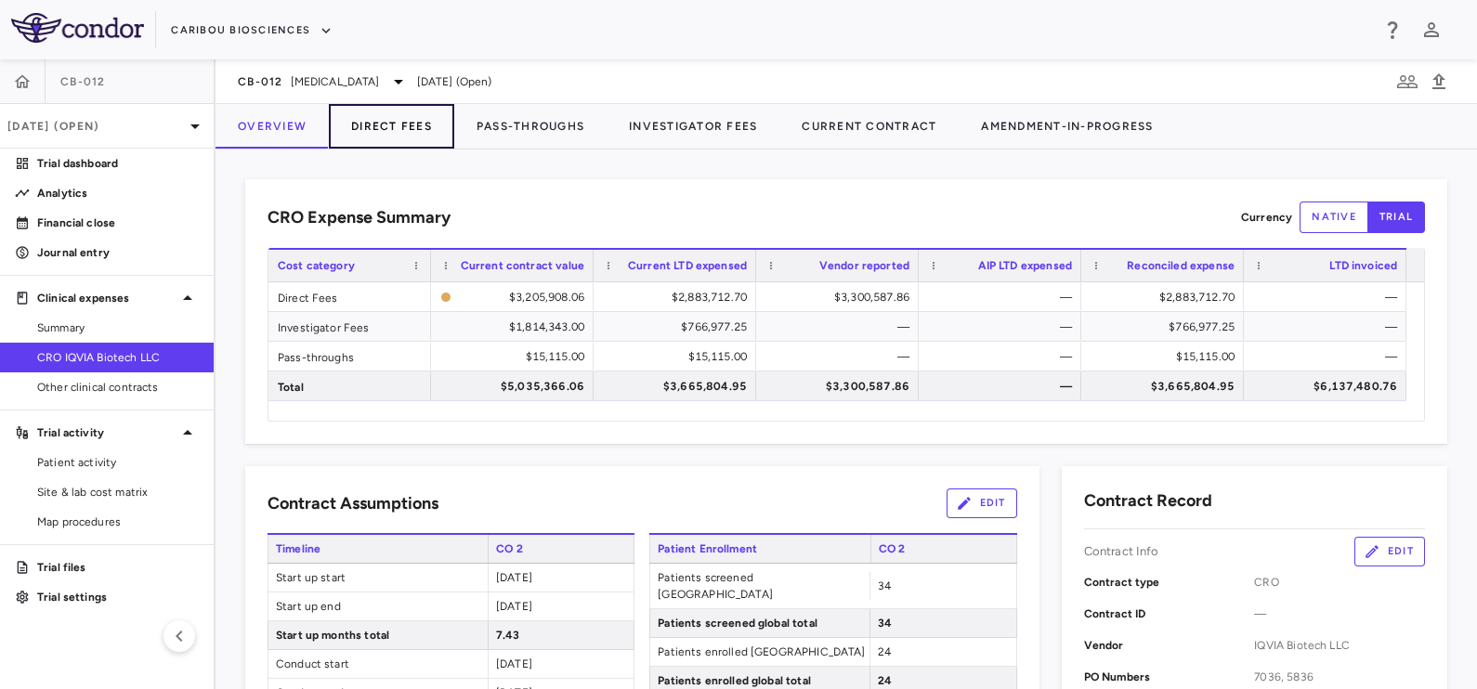
click at [402, 121] on button "Direct Fees" at bounding box center [391, 126] width 125 height 45
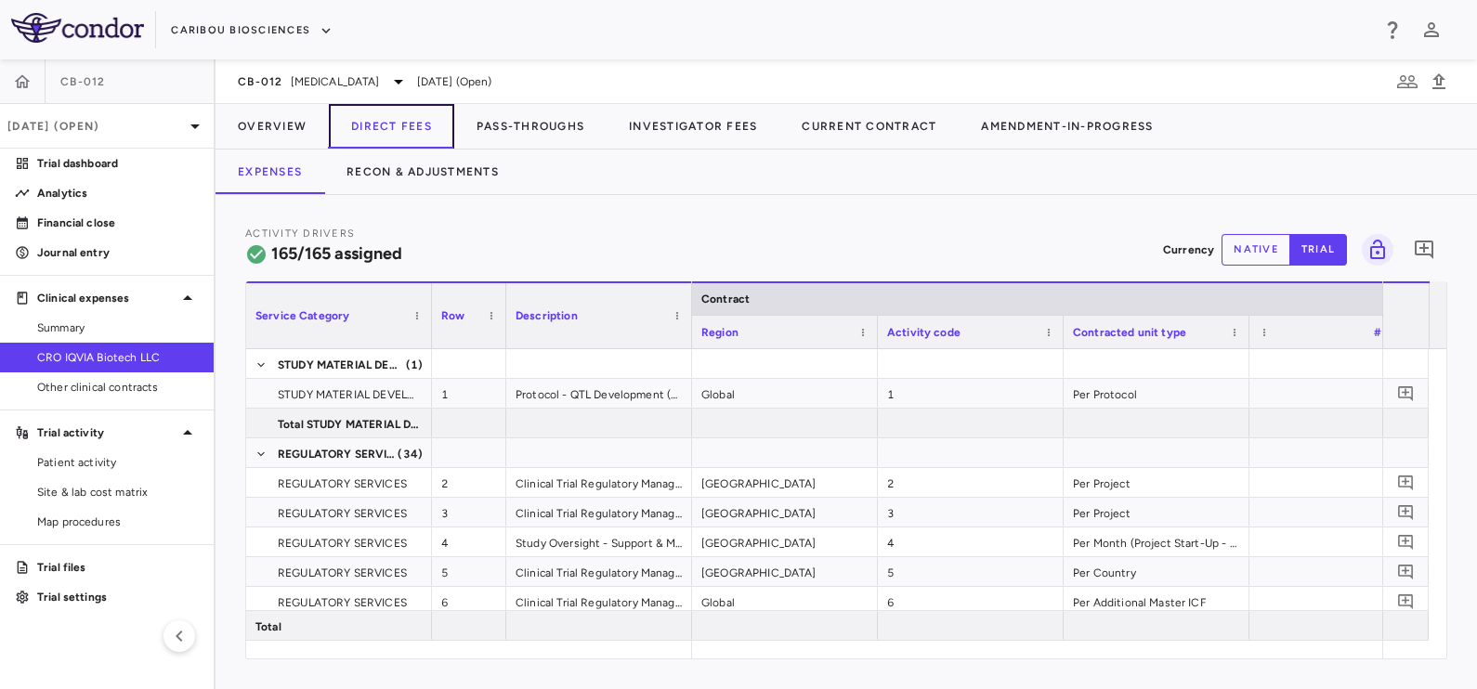
scroll to position [0, 112]
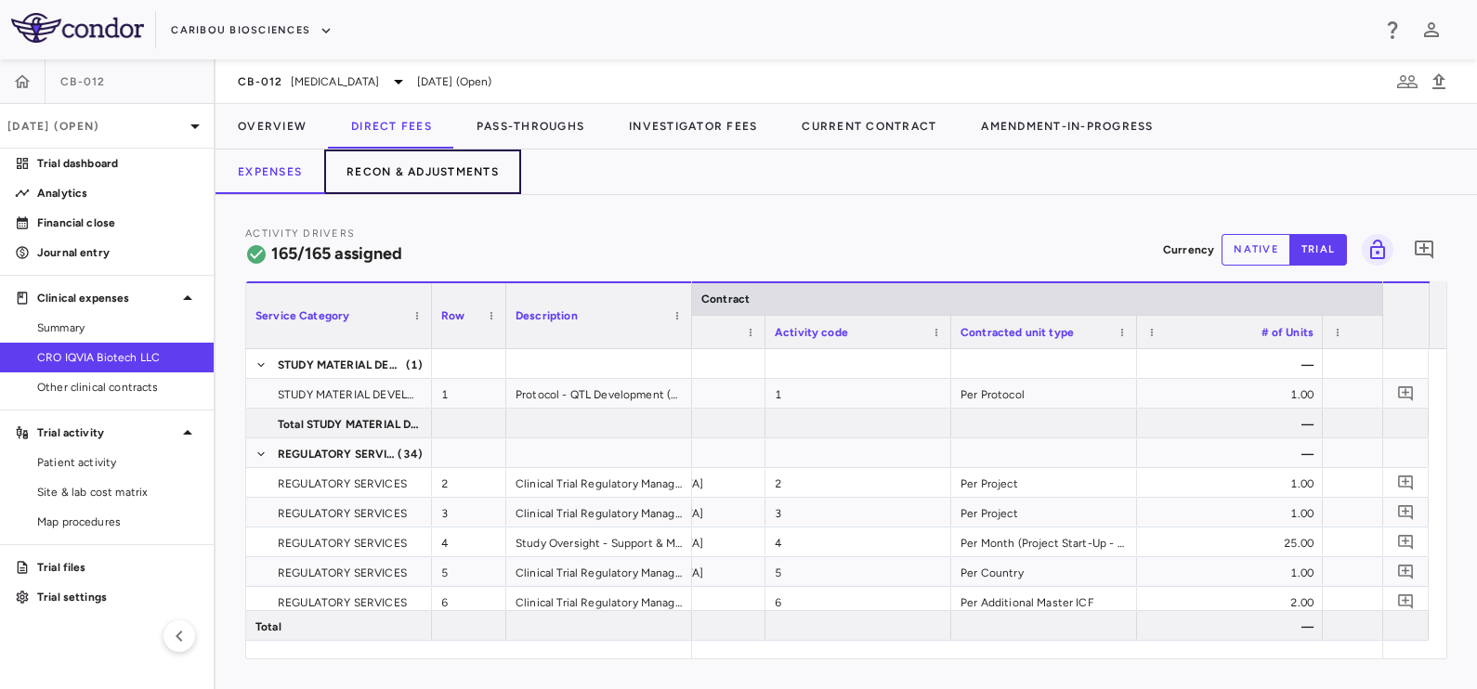
click at [450, 175] on button "Recon & Adjustments" at bounding box center [422, 172] width 197 height 45
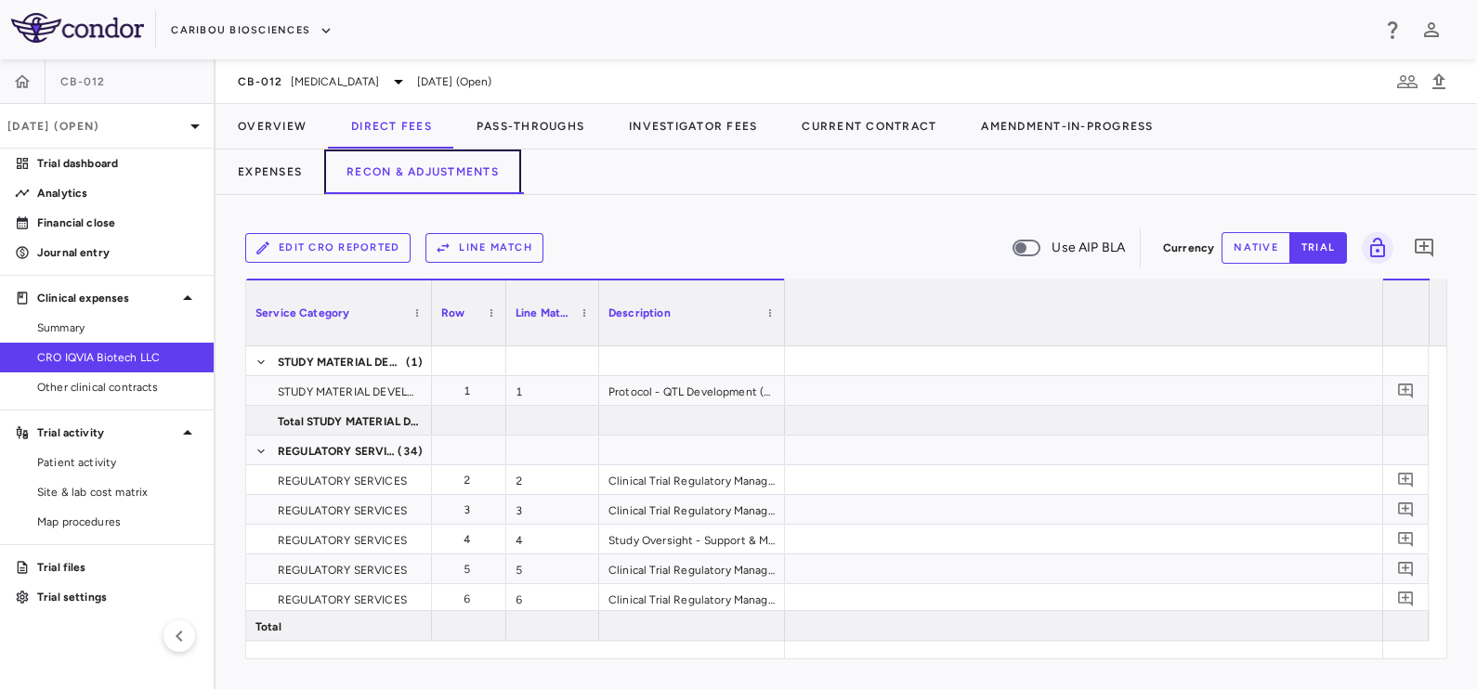
scroll to position [0, 3256]
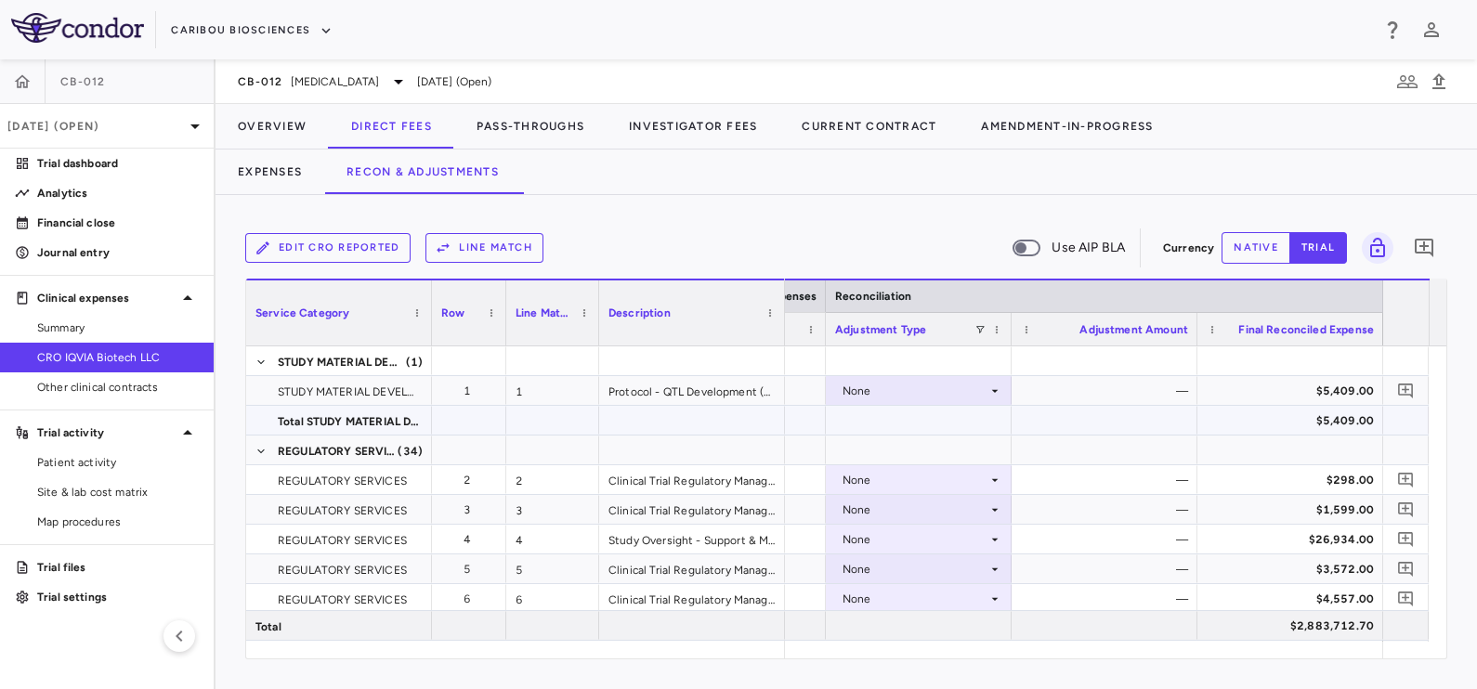
click at [983, 409] on div at bounding box center [919, 420] width 186 height 29
click at [992, 384] on icon at bounding box center [994, 391] width 15 height 15
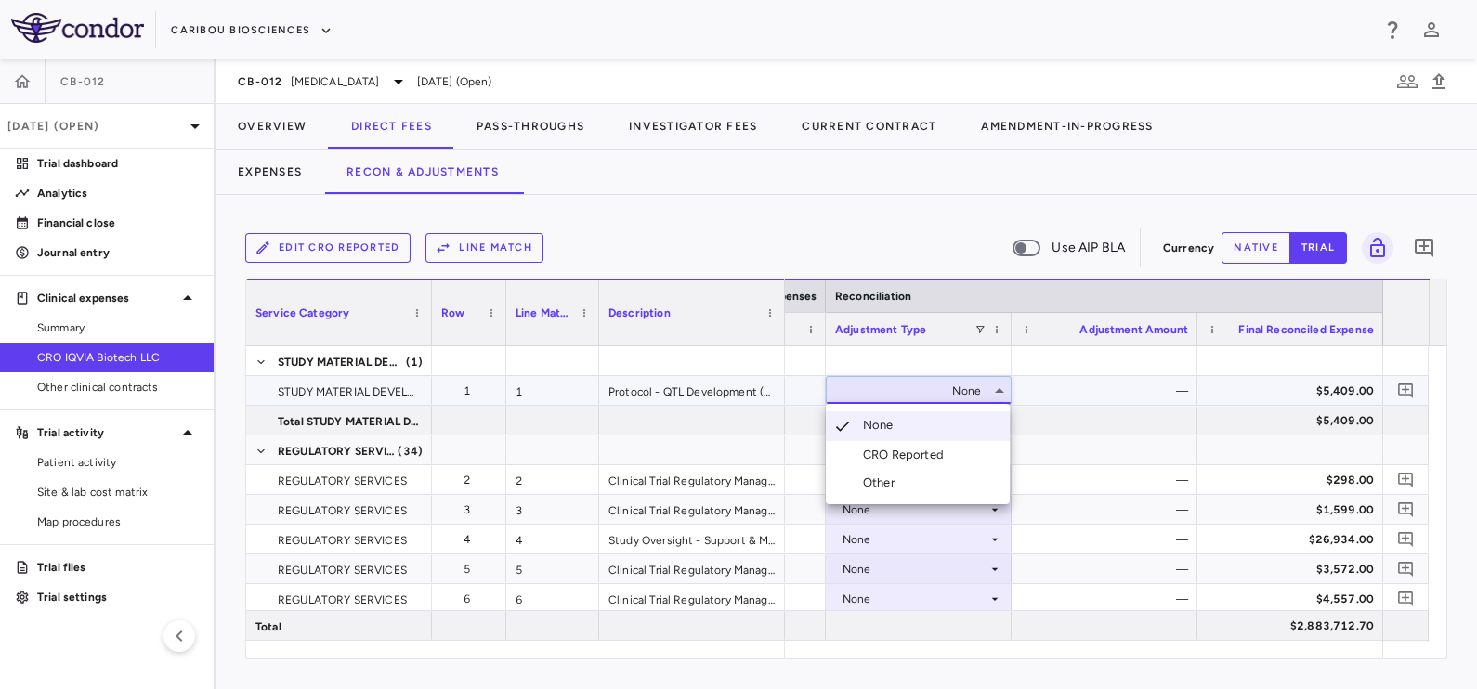
click at [992, 383] on div at bounding box center [738, 344] width 1477 height 689
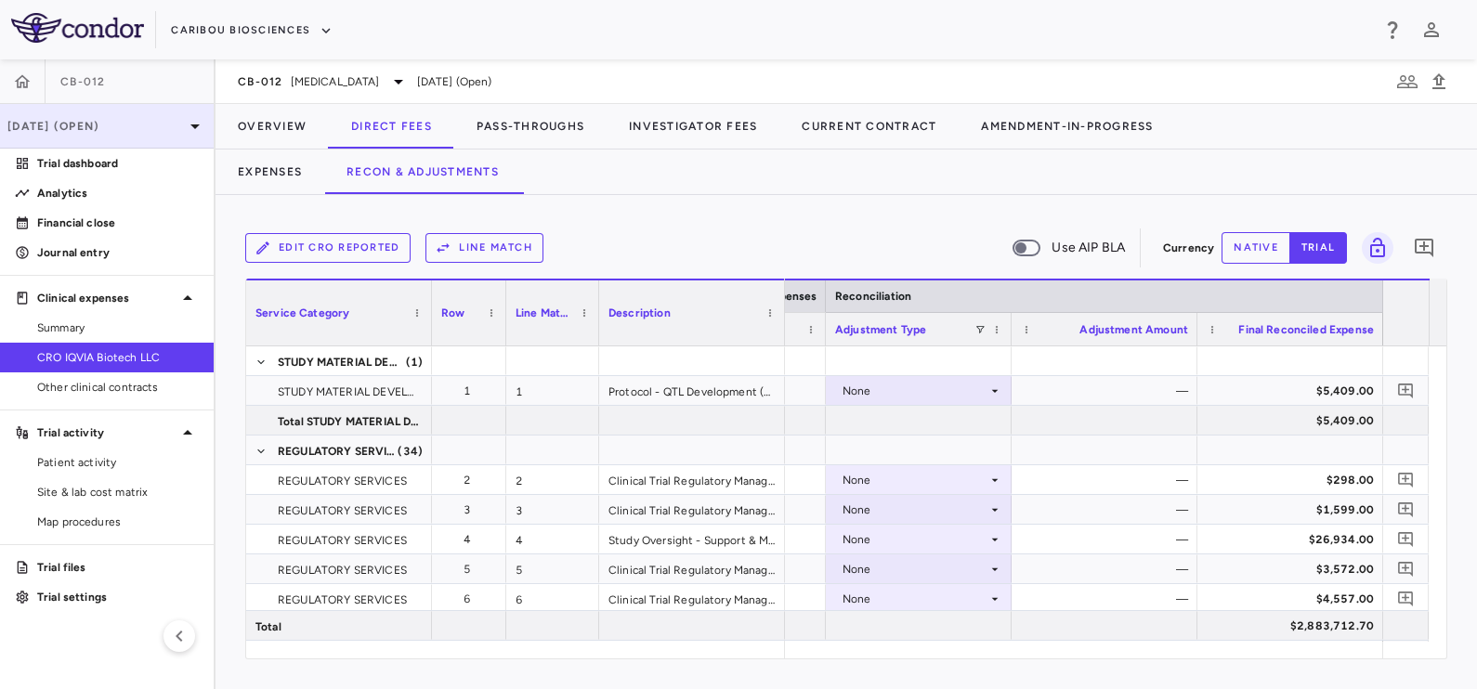
click at [88, 128] on p "[DATE] (Open)" at bounding box center [95, 126] width 176 height 17
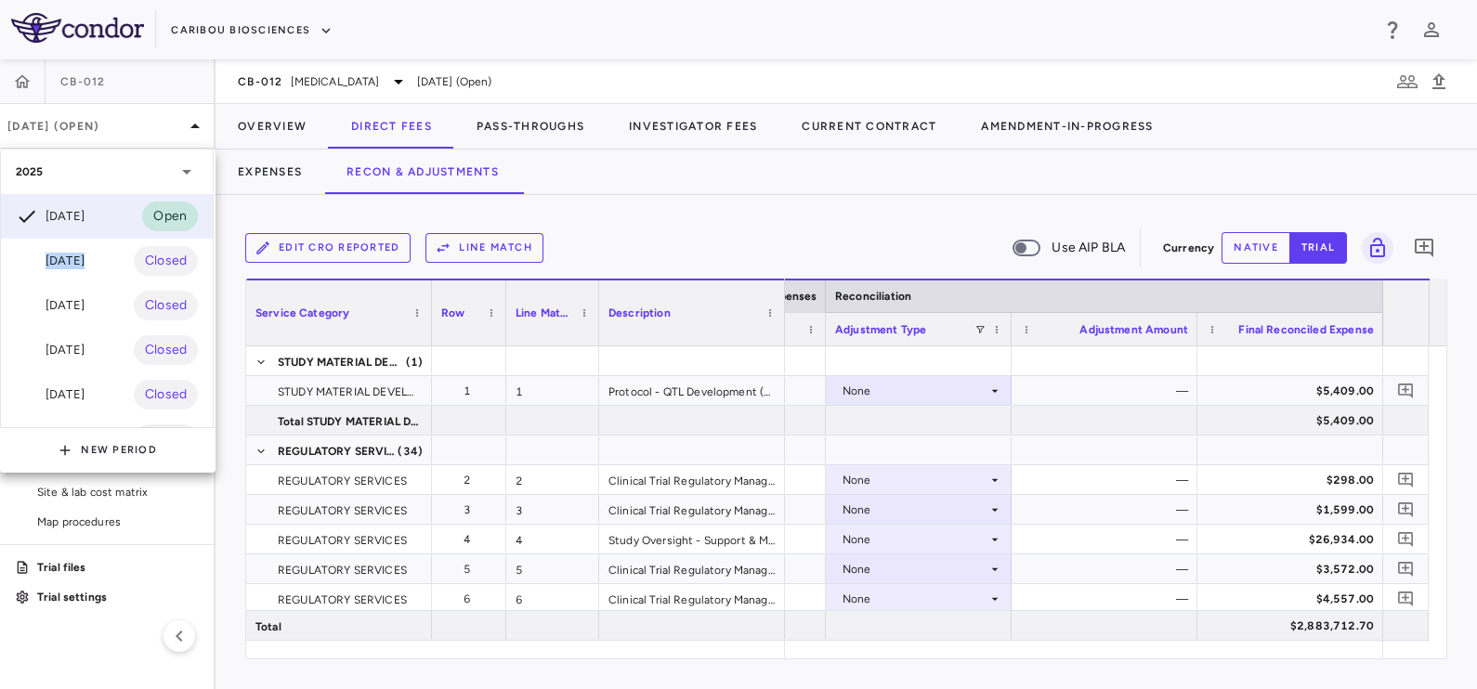
click at [79, 254] on div "[DATE]" at bounding box center [50, 261] width 69 height 22
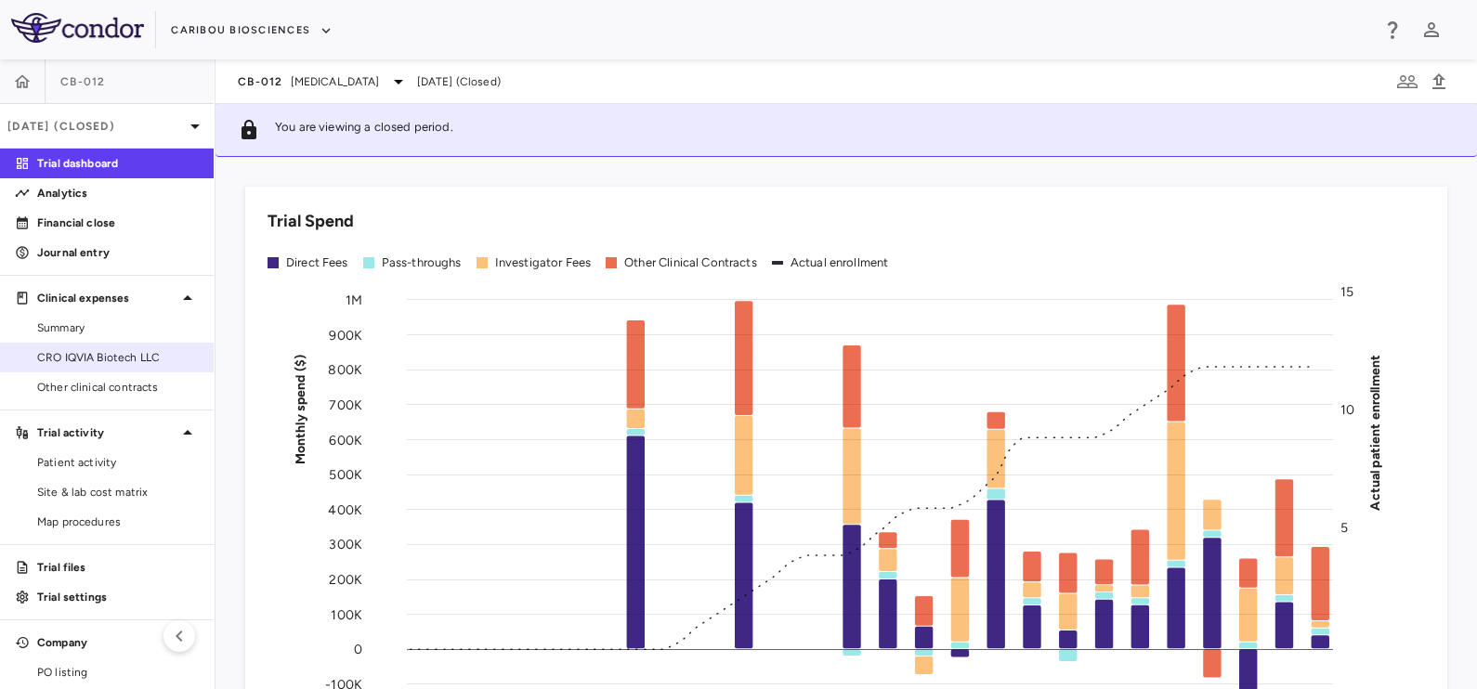
click at [81, 354] on span "CRO IQVIA Biotech LLC" at bounding box center [118, 357] width 162 height 17
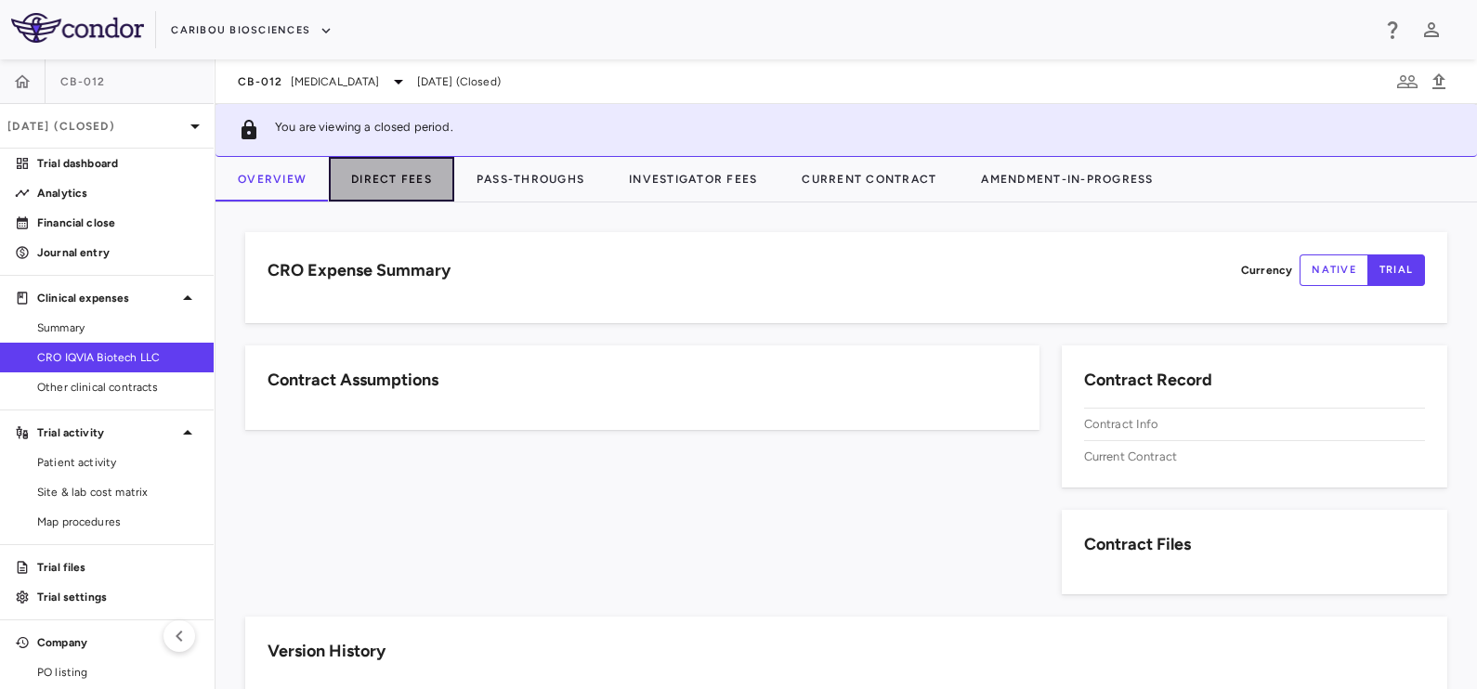
click at [398, 165] on button "Direct Fees" at bounding box center [391, 179] width 125 height 45
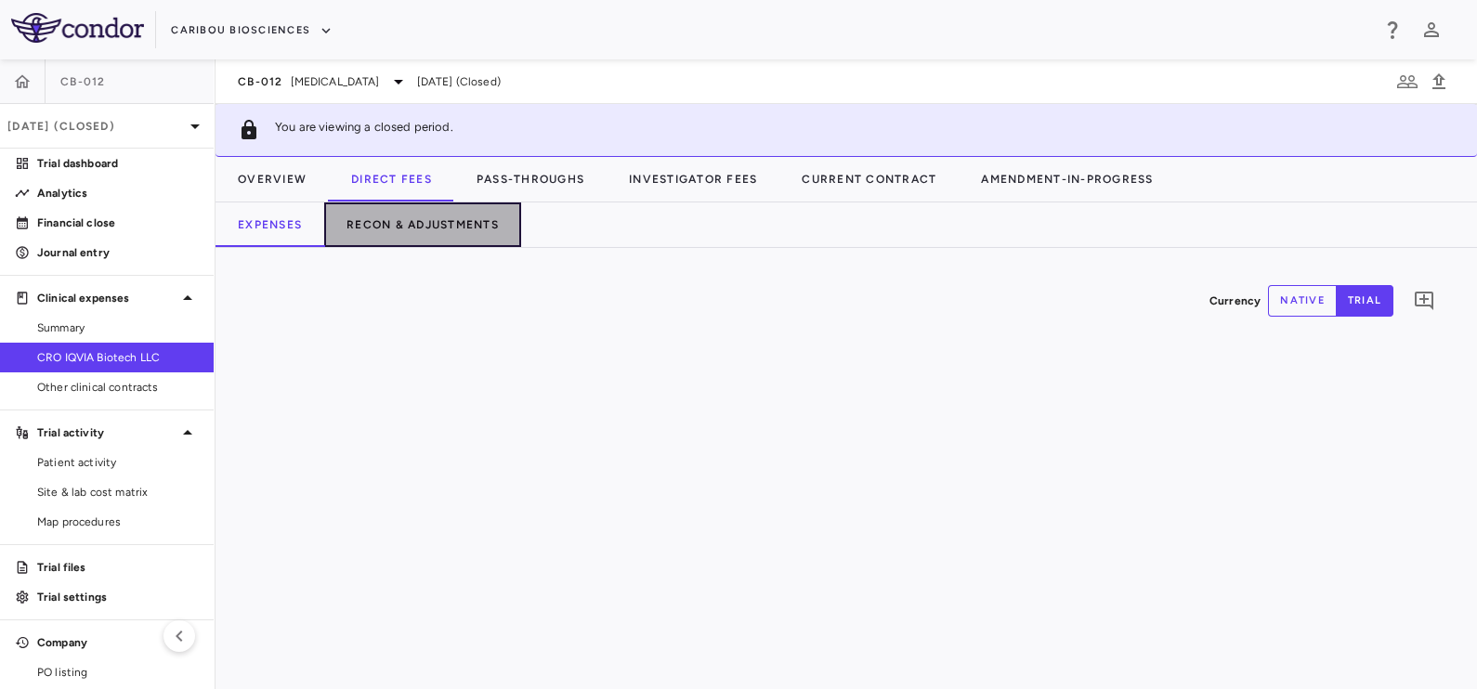
click at [424, 238] on button "Recon & Adjustments" at bounding box center [422, 224] width 197 height 45
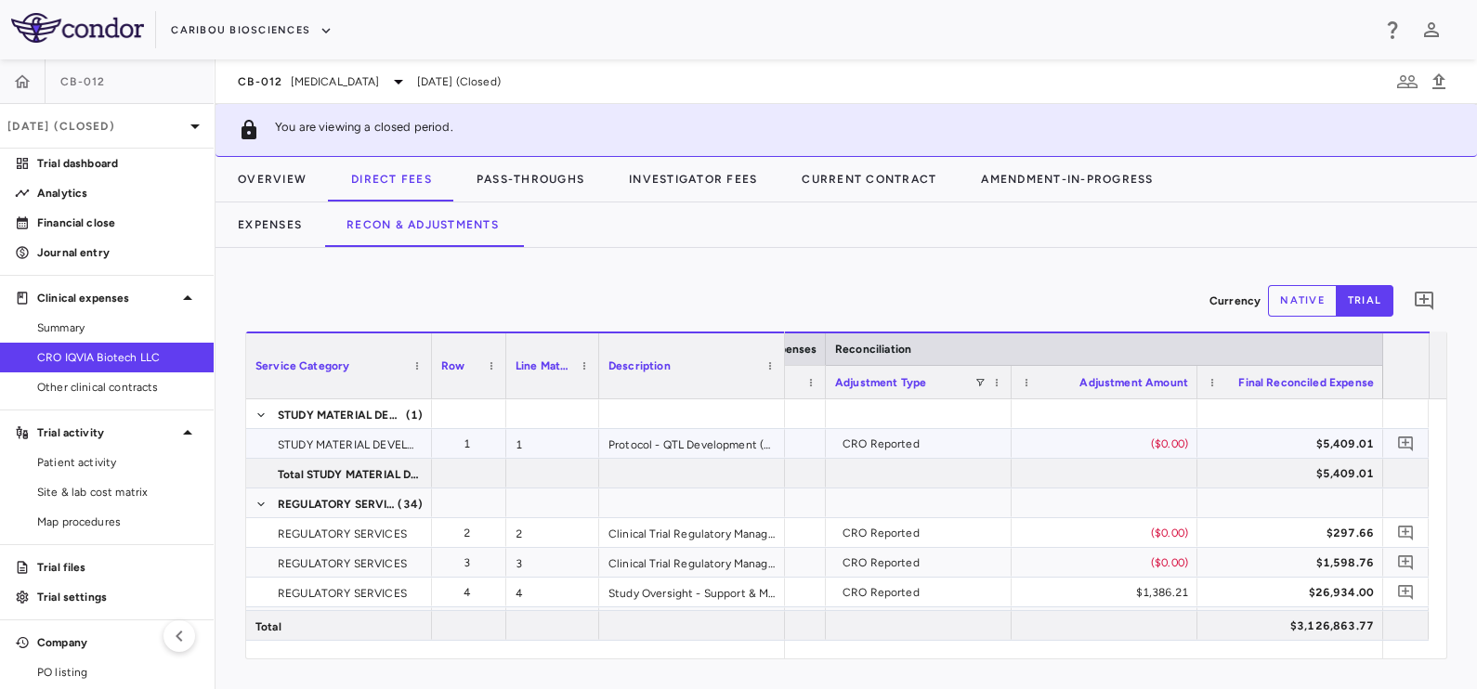
click at [879, 455] on div "CRO Reported" at bounding box center [922, 444] width 160 height 30
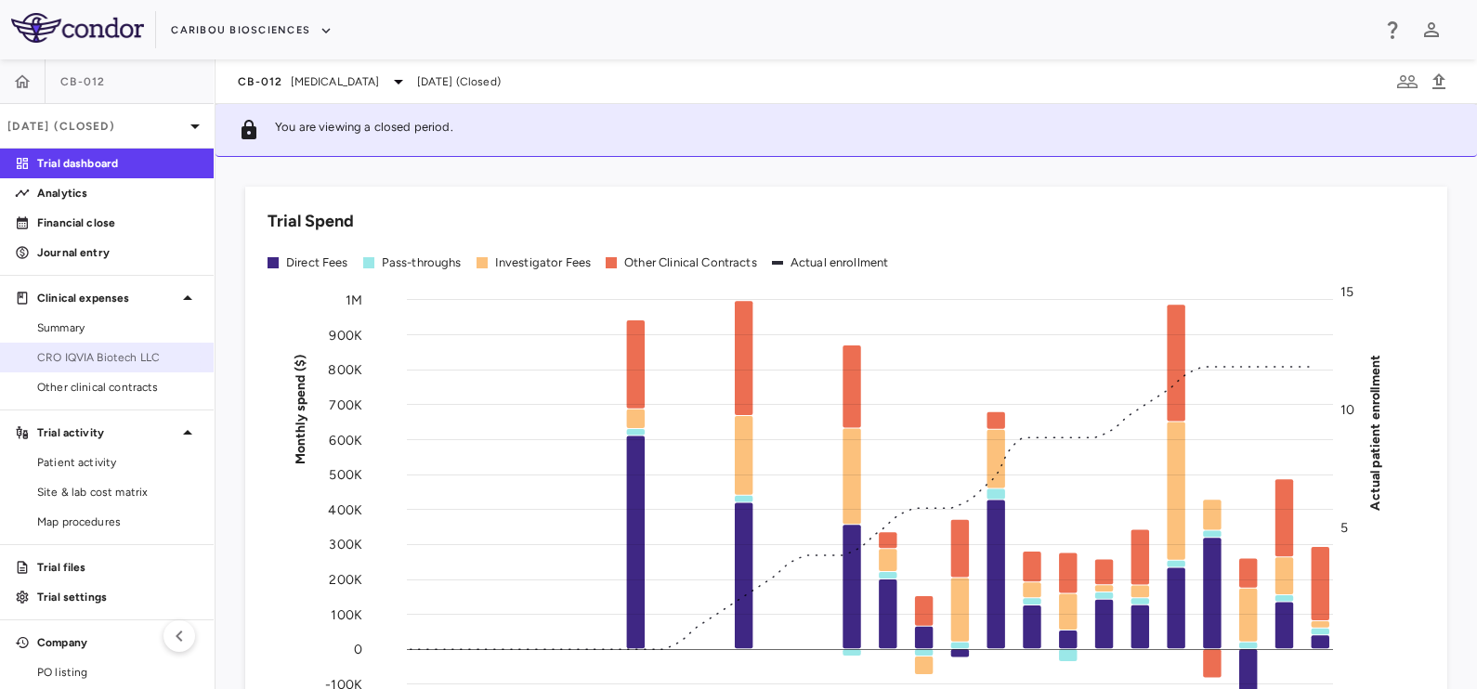
click at [99, 357] on span "CRO IQVIA Biotech LLC" at bounding box center [118, 357] width 162 height 17
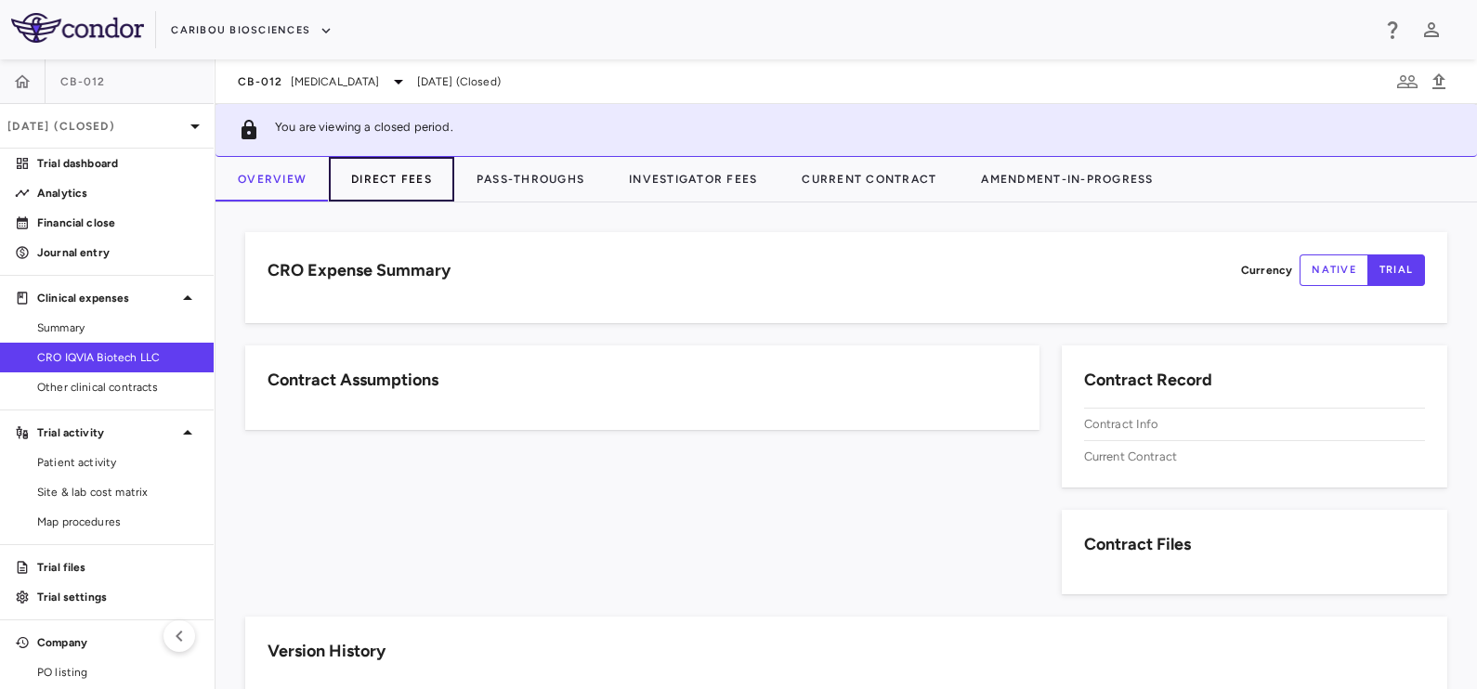
click at [386, 179] on button "Direct Fees" at bounding box center [391, 179] width 125 height 45
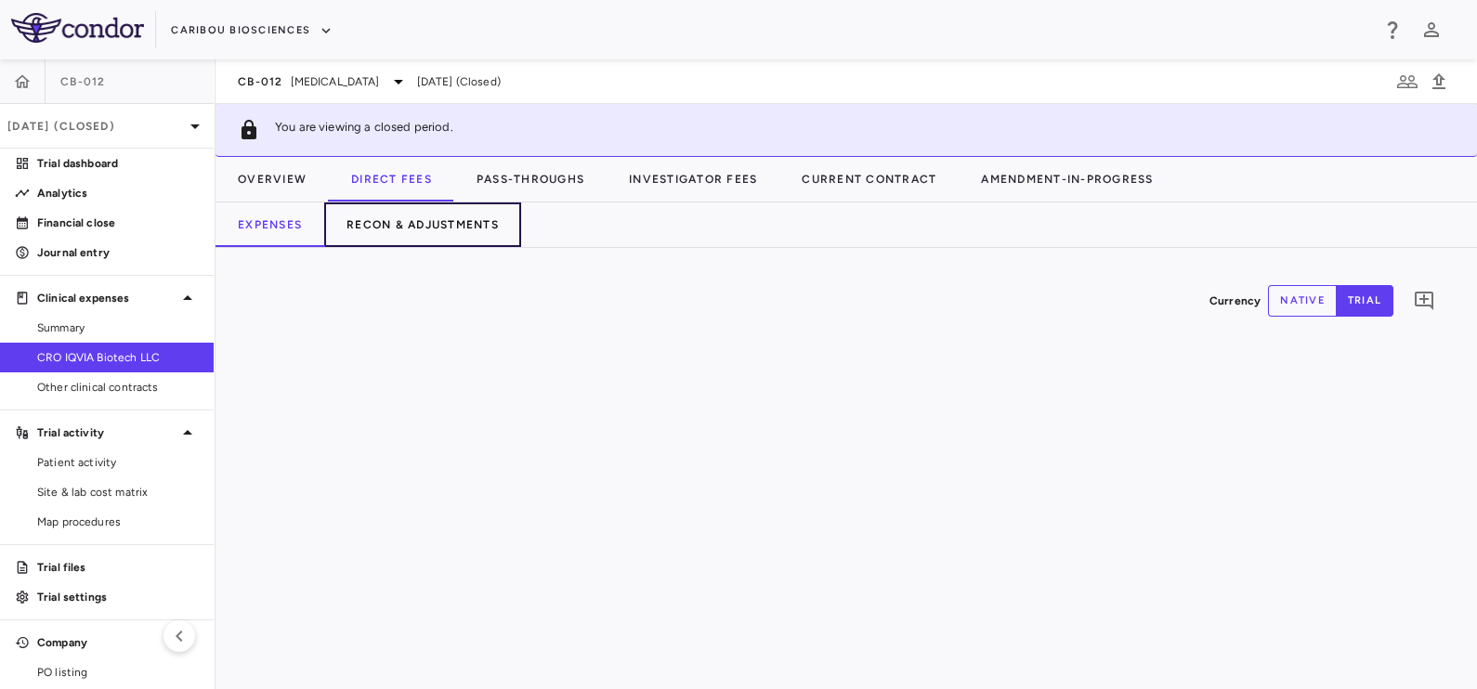
click at [428, 207] on button "Recon & Adjustments" at bounding box center [422, 224] width 197 height 45
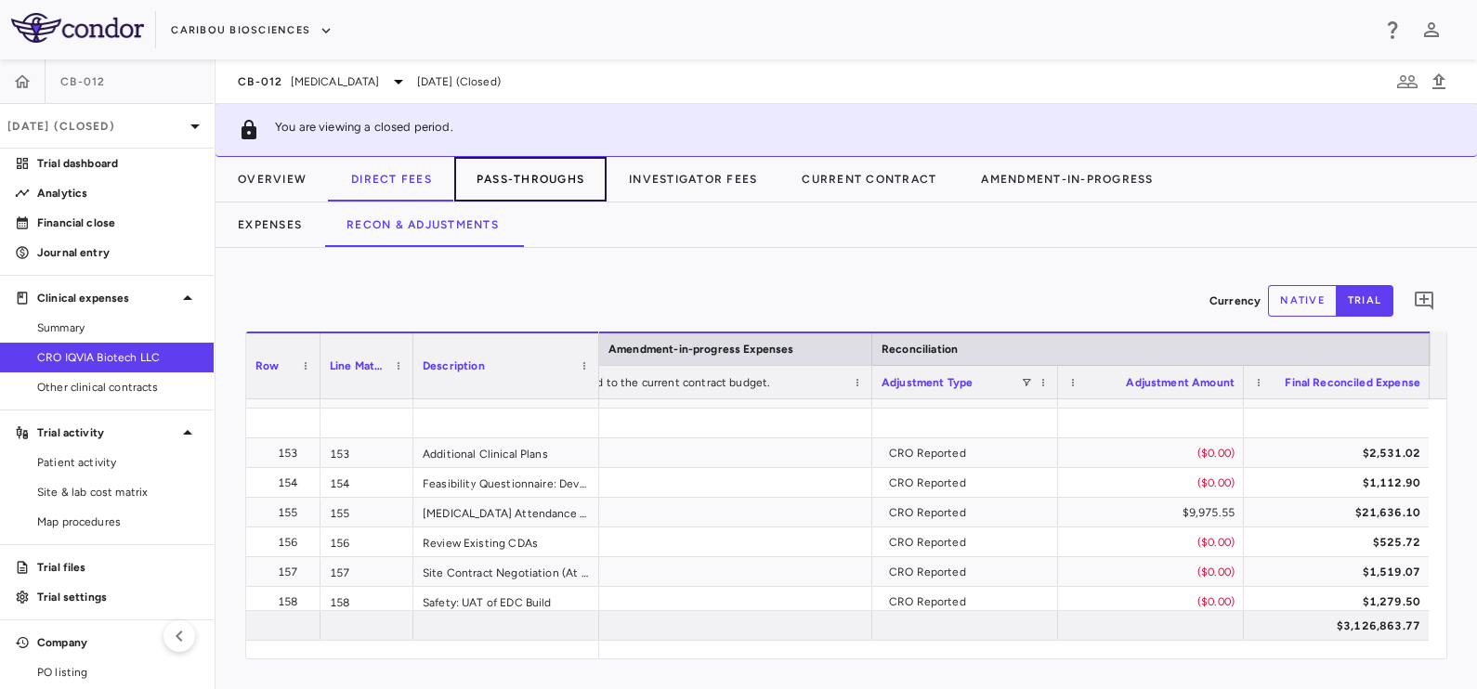
click at [520, 165] on button "Pass-Throughs" at bounding box center [530, 179] width 152 height 45
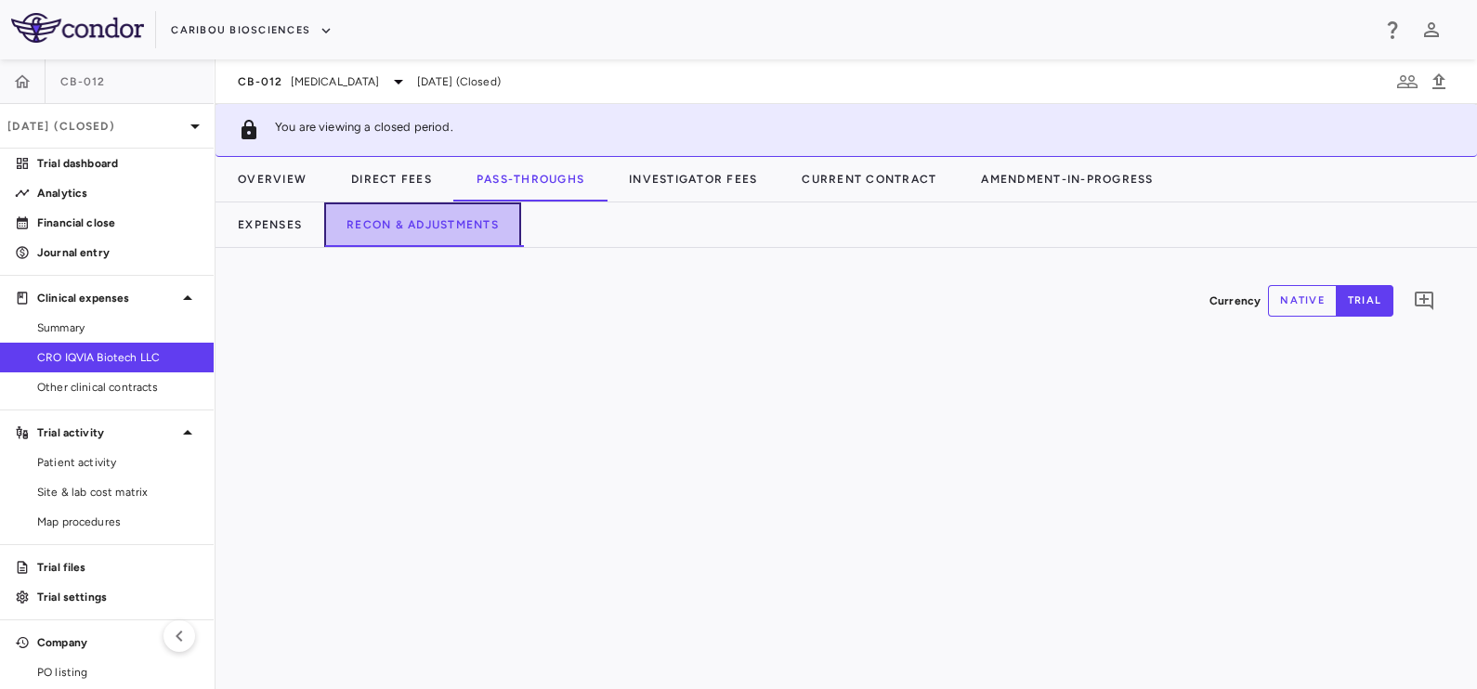
click at [425, 233] on button "Recon & Adjustments" at bounding box center [422, 224] width 197 height 45
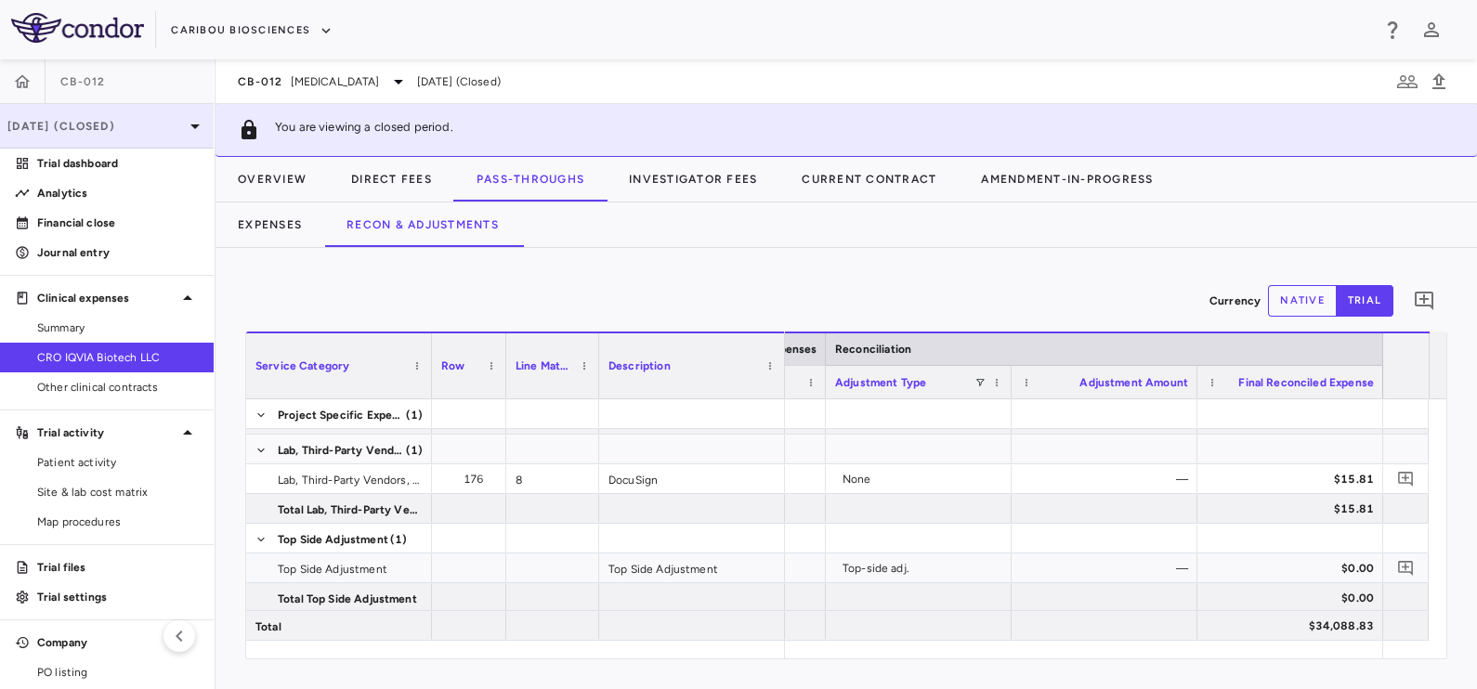
click at [74, 131] on p "[DATE] (Closed)" at bounding box center [95, 126] width 176 height 17
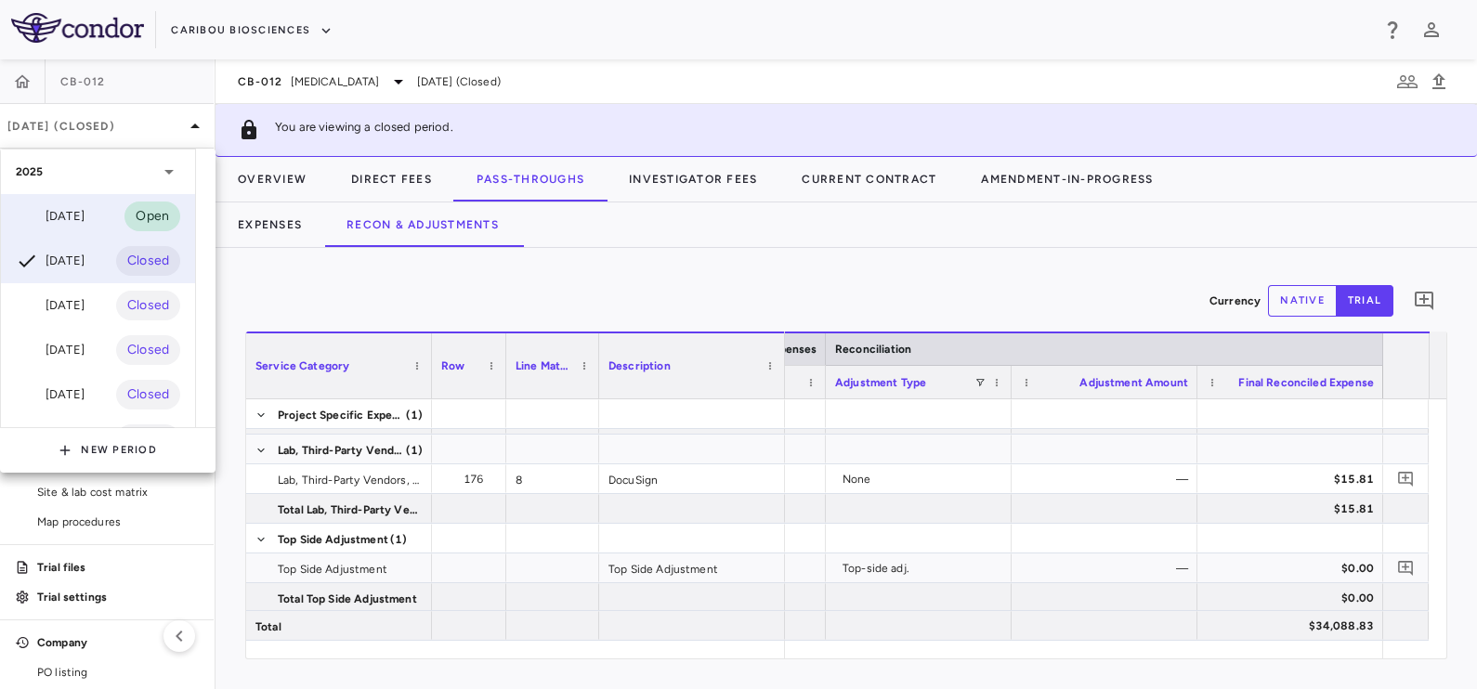
click at [72, 218] on div "[DATE]" at bounding box center [50, 216] width 69 height 22
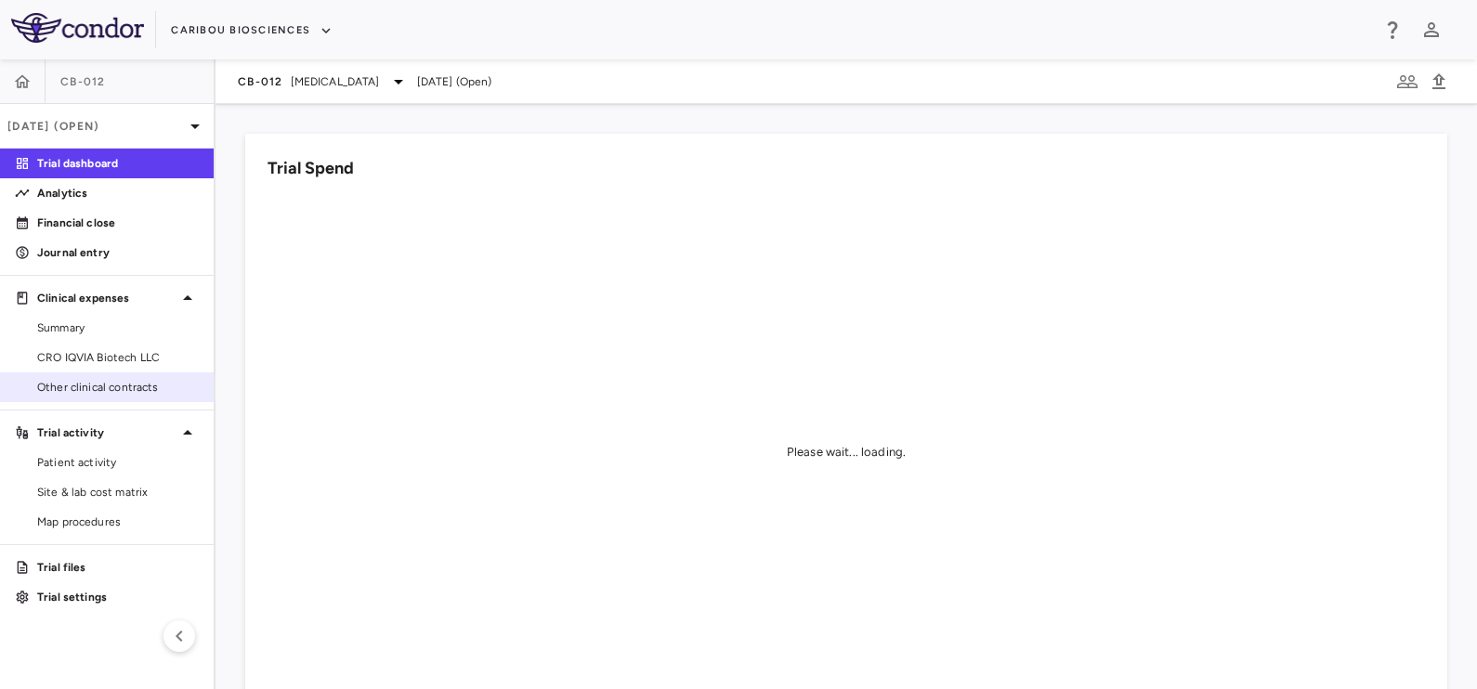
click at [107, 387] on span "Other clinical contracts" at bounding box center [118, 387] width 162 height 17
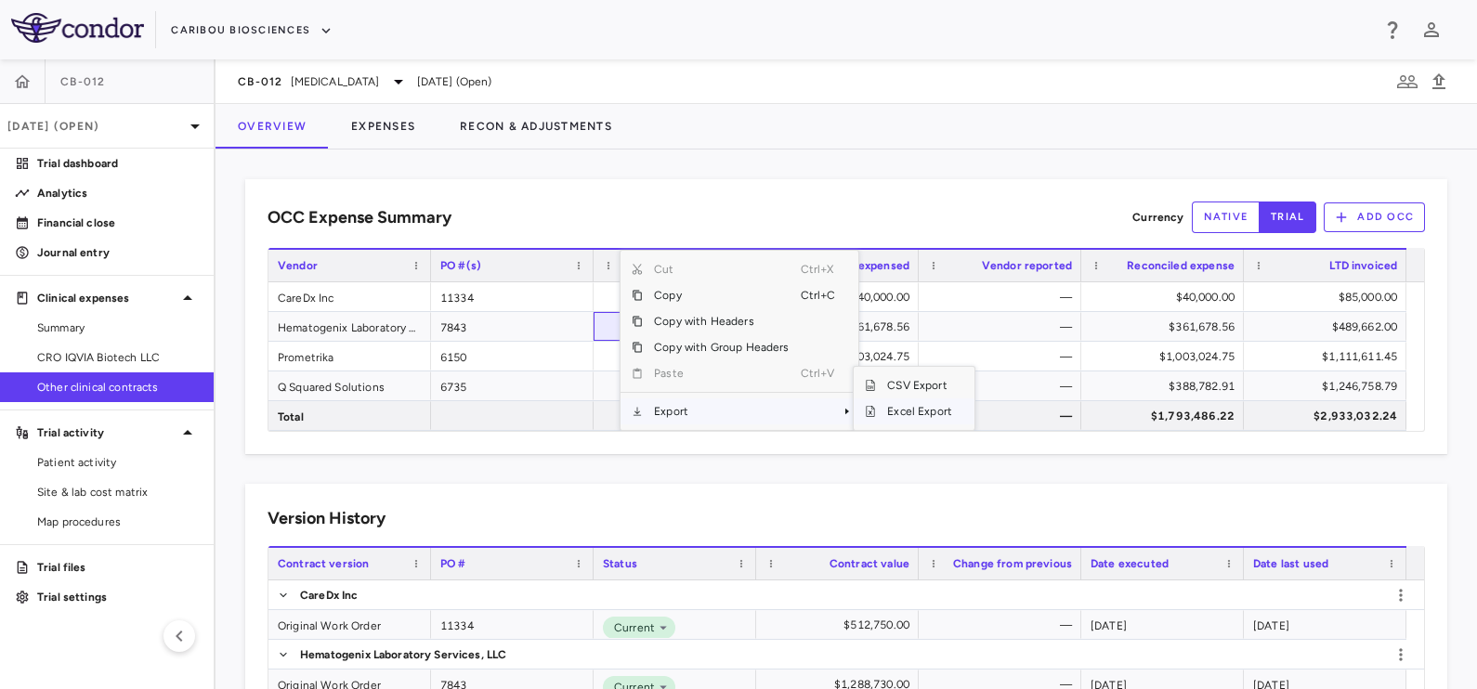
click at [912, 410] on span "Excel Export" at bounding box center [919, 411] width 87 height 26
